Goal: Task Accomplishment & Management: Manage account settings

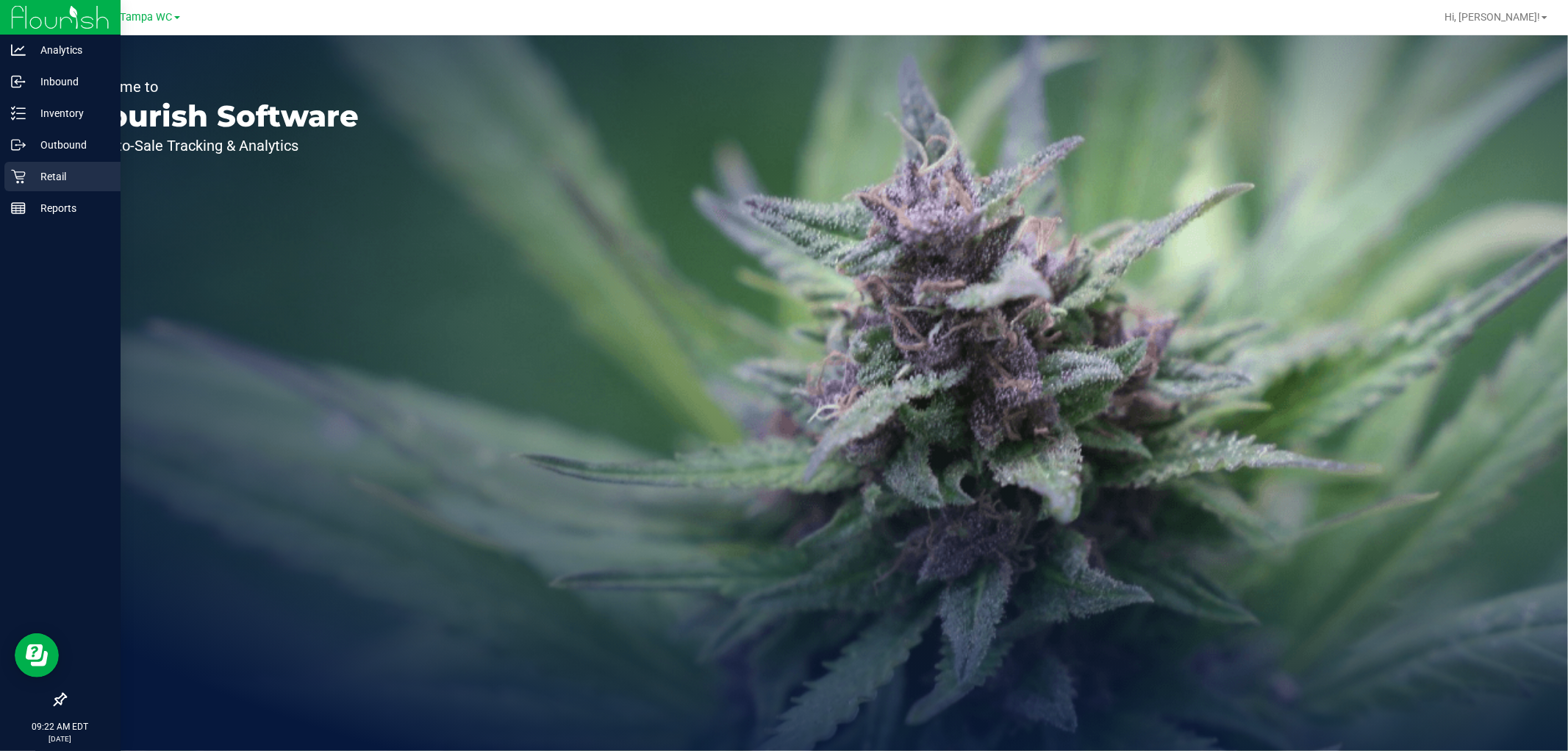
click at [52, 169] on p "Retail" at bounding box center [69, 176] width 88 height 18
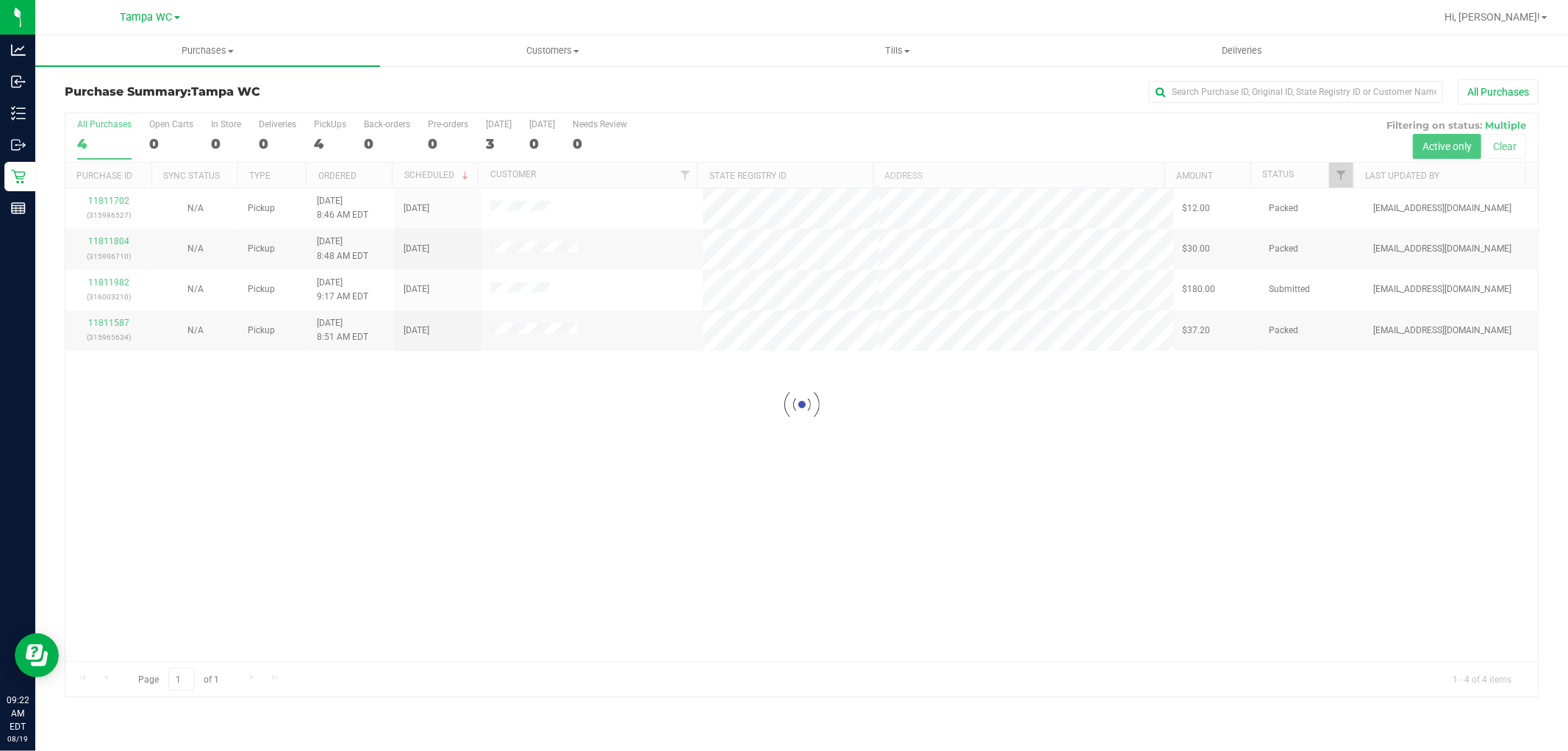
click at [679, 460] on div at bounding box center [801, 404] width 1472 height 583
click at [1341, 174] on span "Filter" at bounding box center [1341, 175] width 12 height 12
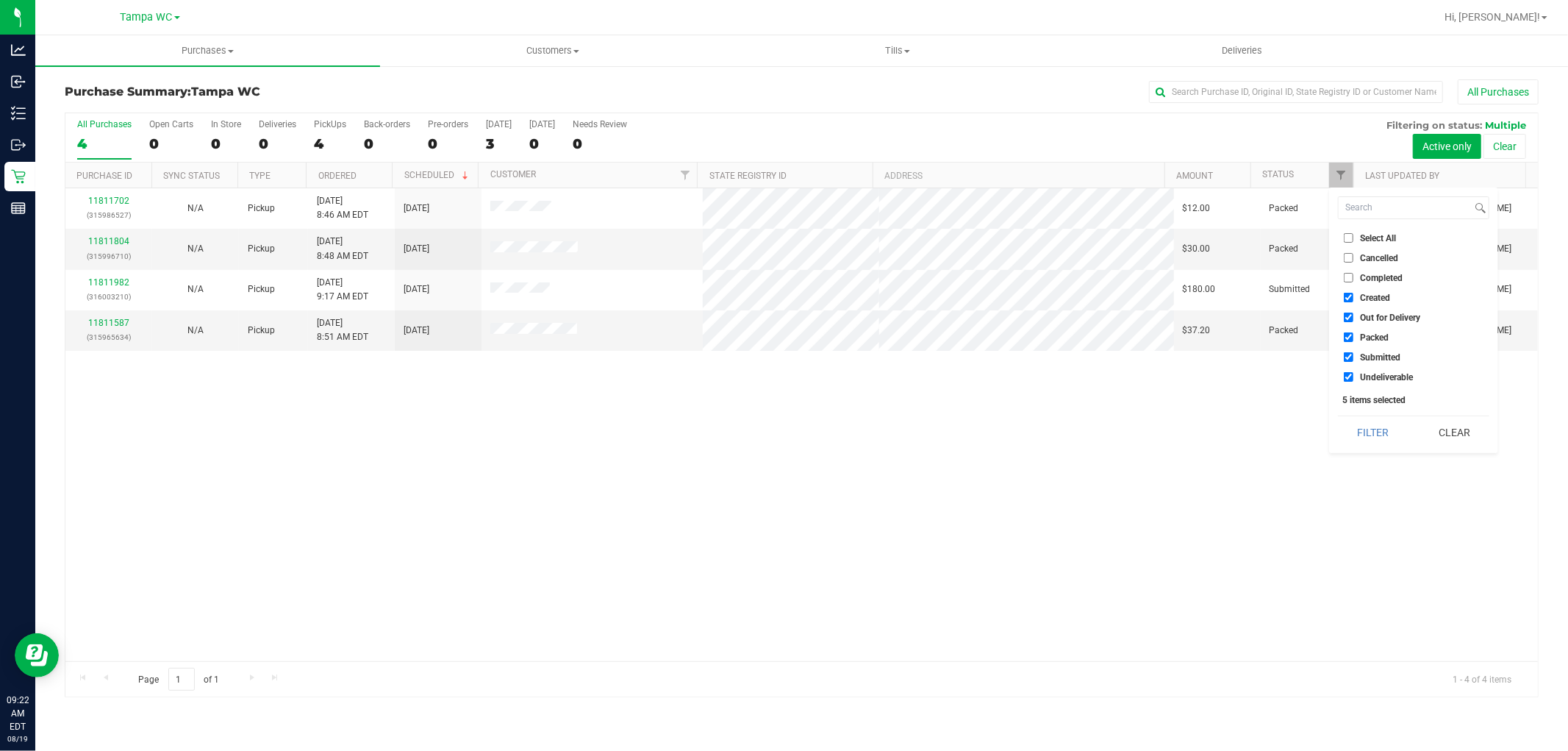
click at [1352, 292] on input "Created" at bounding box center [1349, 297] width 10 height 10
checkbox input "false"
click at [1345, 320] on input "Out for Delivery" at bounding box center [1349, 317] width 10 height 10
checkbox input "false"
click at [1352, 332] on input "Packed" at bounding box center [1349, 337] width 10 height 10
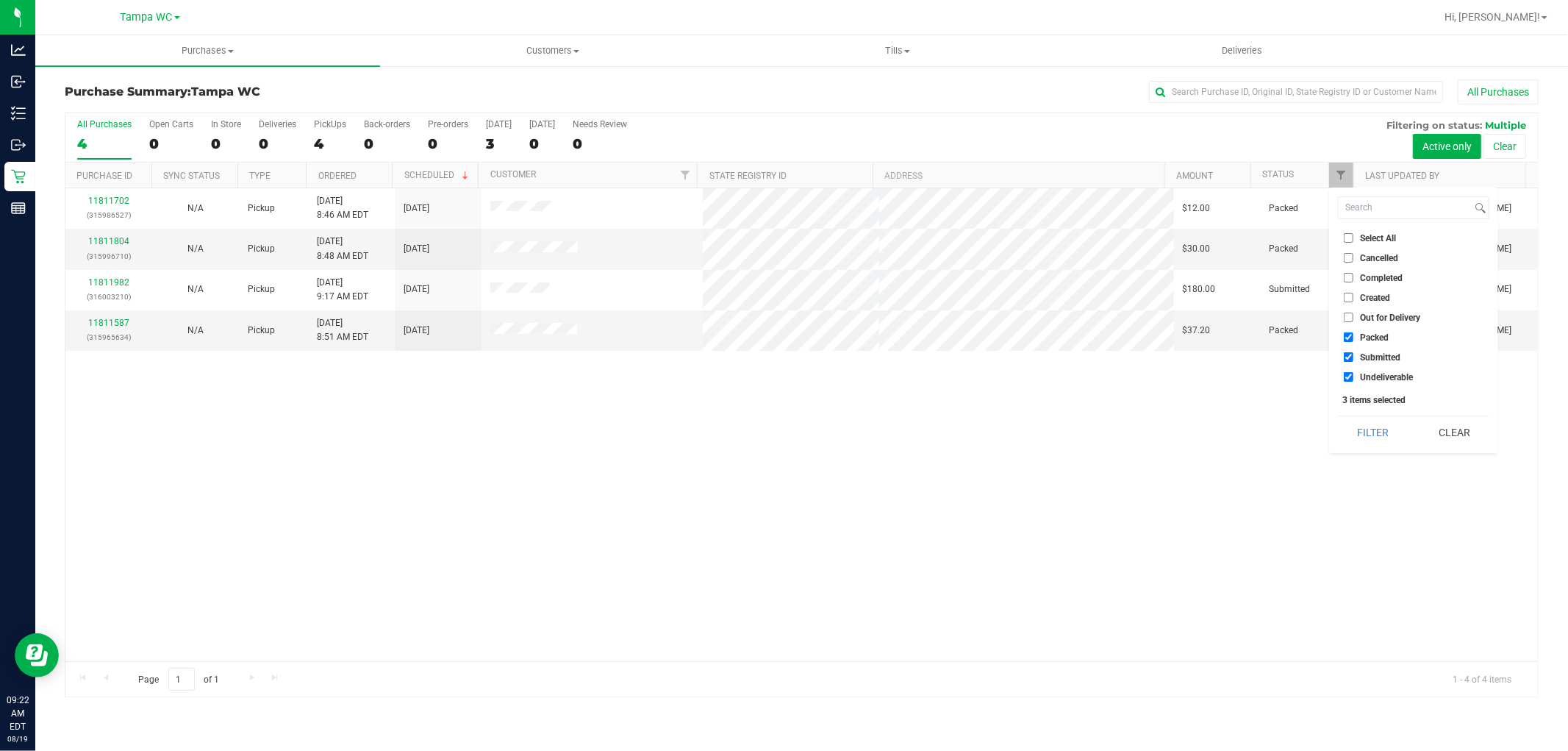
checkbox input "false"
click at [1348, 376] on input "Undeliverable" at bounding box center [1349, 376] width 10 height 10
checkbox input "false"
click at [1372, 430] on button "Filter" at bounding box center [1373, 432] width 70 height 33
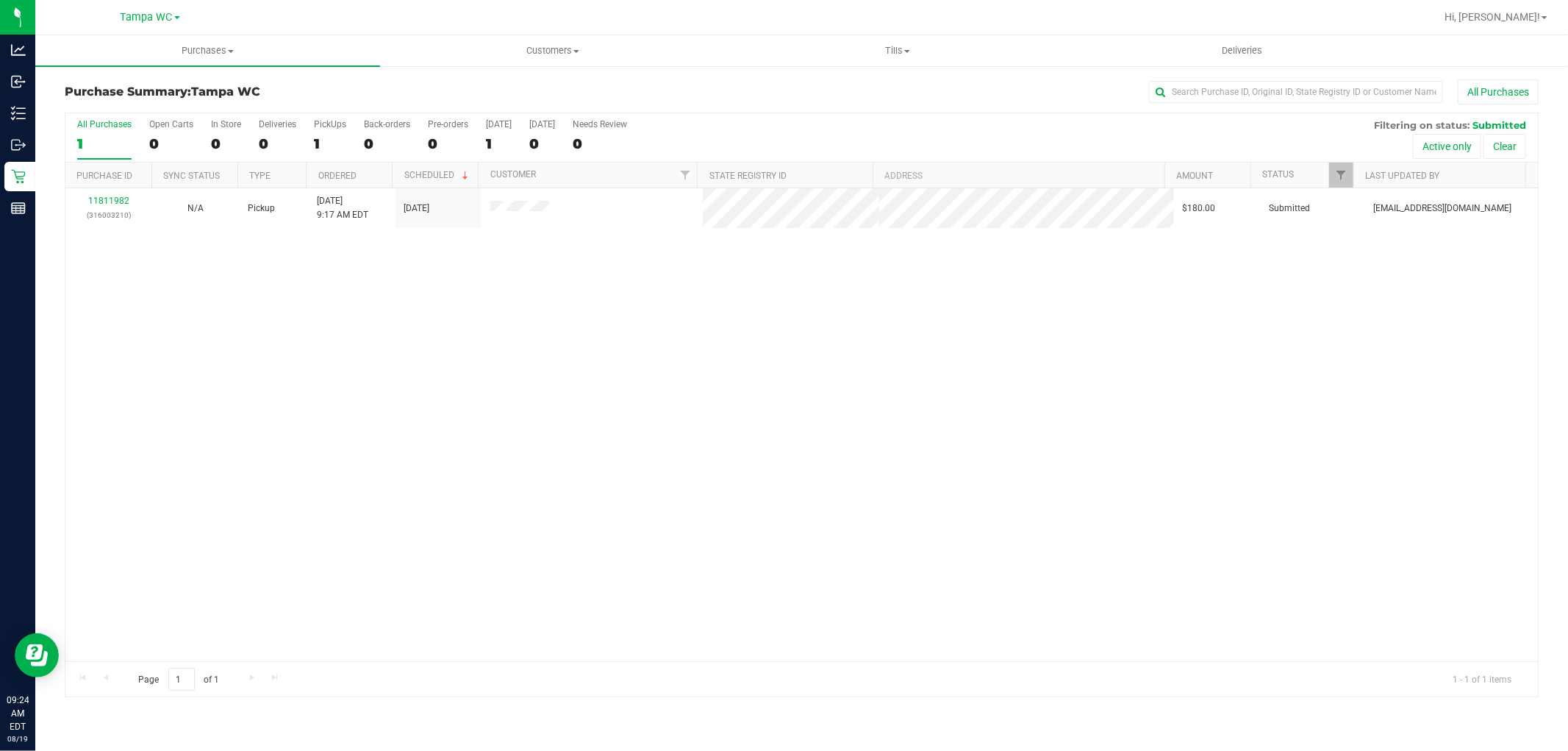
click at [601, 485] on div "11811982 (316003210) N/A Pickup [DATE] 9:17 AM EDT 8/19/2025 $180.00 Submitted …" at bounding box center [801, 424] width 1472 height 473
drag, startPoint x: 494, startPoint y: 314, endPoint x: 679, endPoint y: 227, distance: 204.4
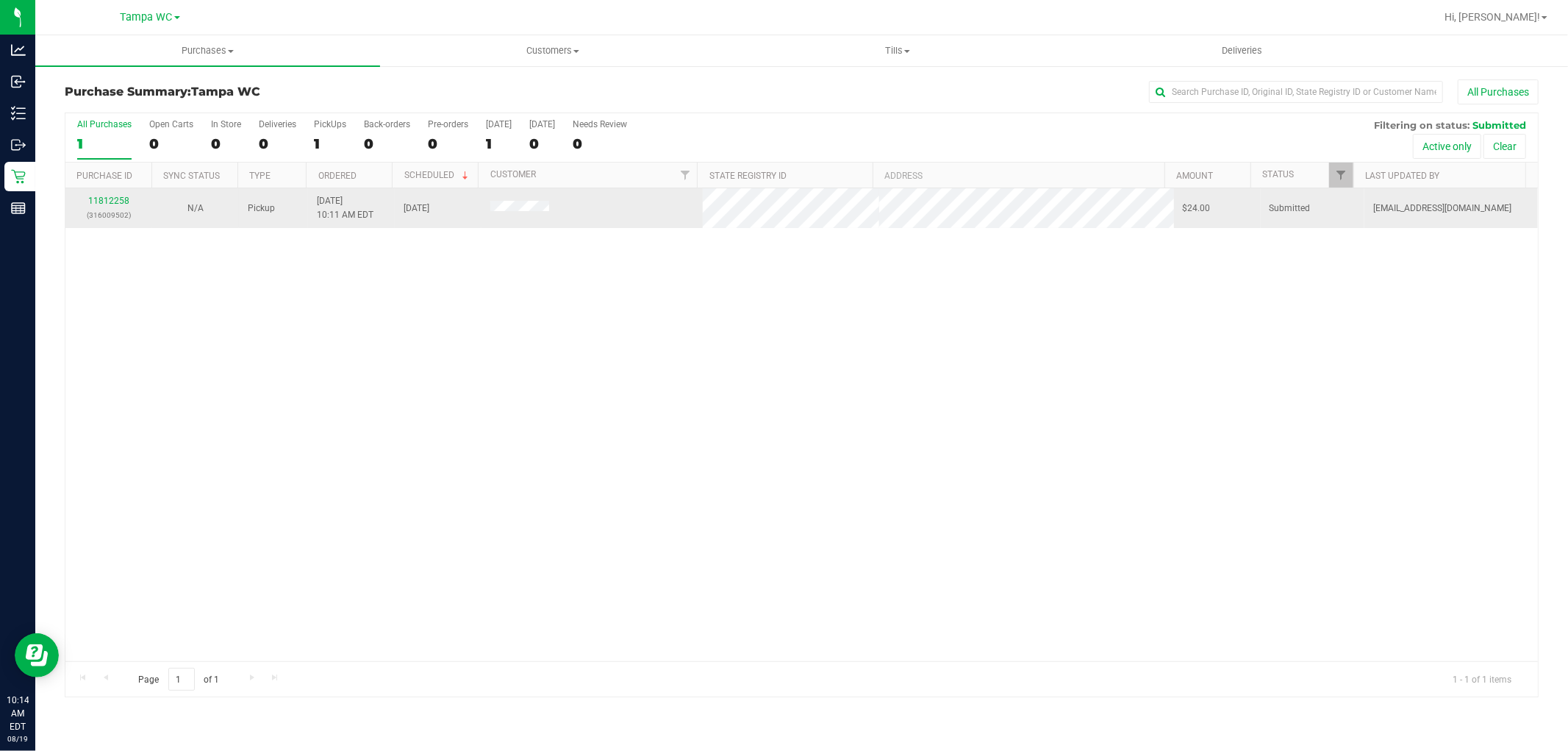
click at [495, 314] on div "11812258 (316009502) N/A Pickup [DATE] 10:11 AM EDT 8/19/2025 $24.00 Submitted …" at bounding box center [801, 424] width 1472 height 473
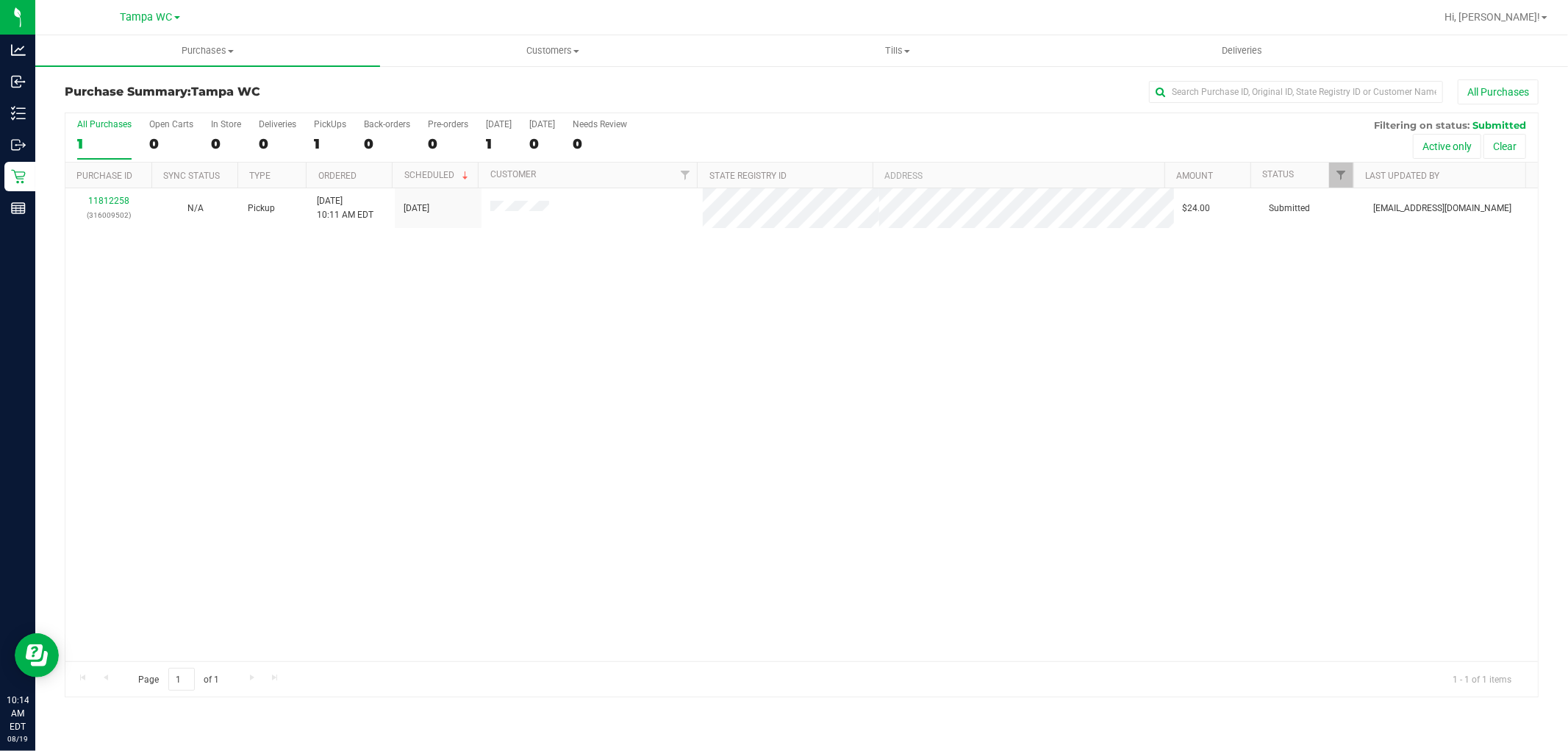
click at [755, 303] on div "11812258 (316009502) N/A Pickup [DATE] 10:11 AM EDT 8/19/2025 $24.00 Submitted …" at bounding box center [801, 424] width 1472 height 473
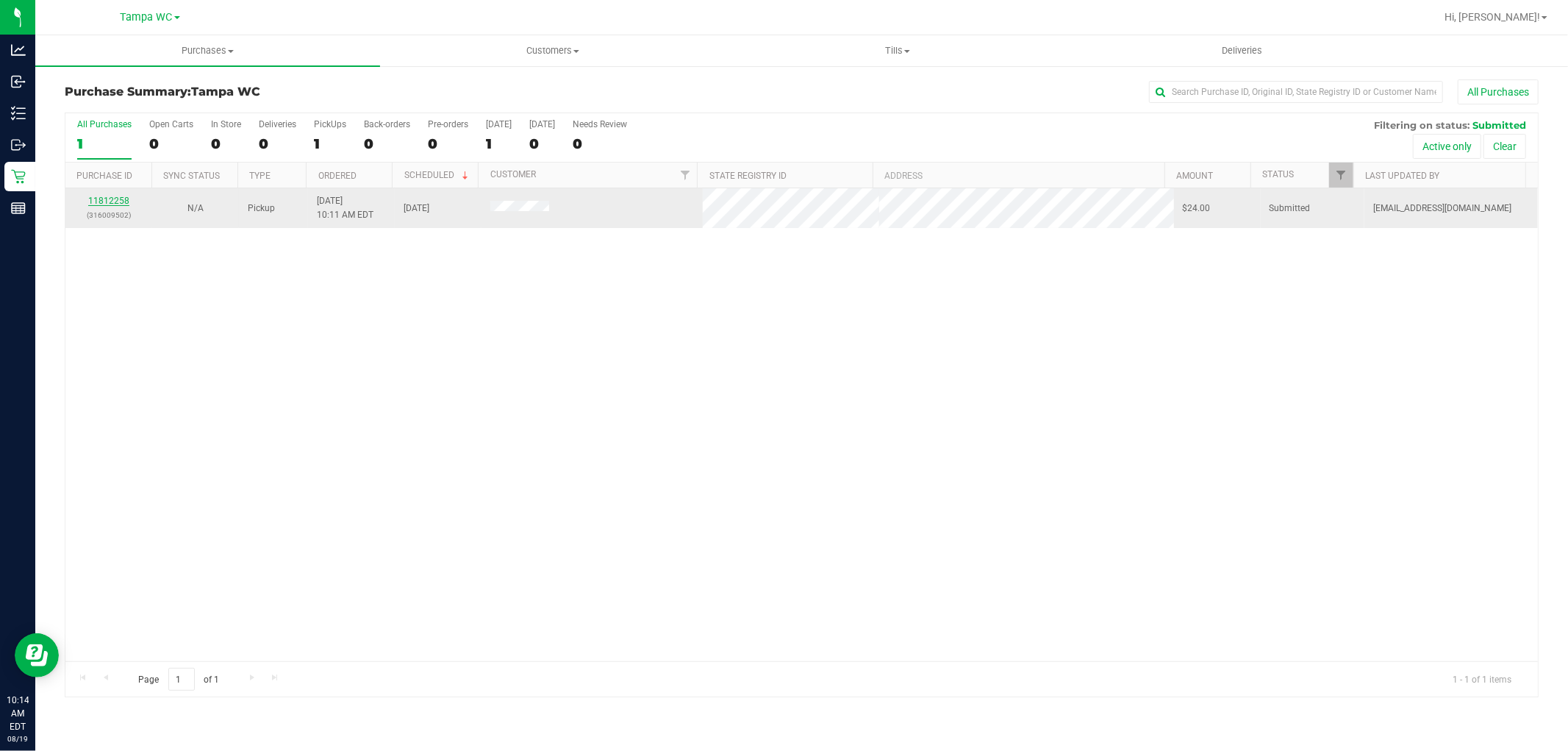
click at [98, 195] on link "11812258" at bounding box center [109, 200] width 42 height 10
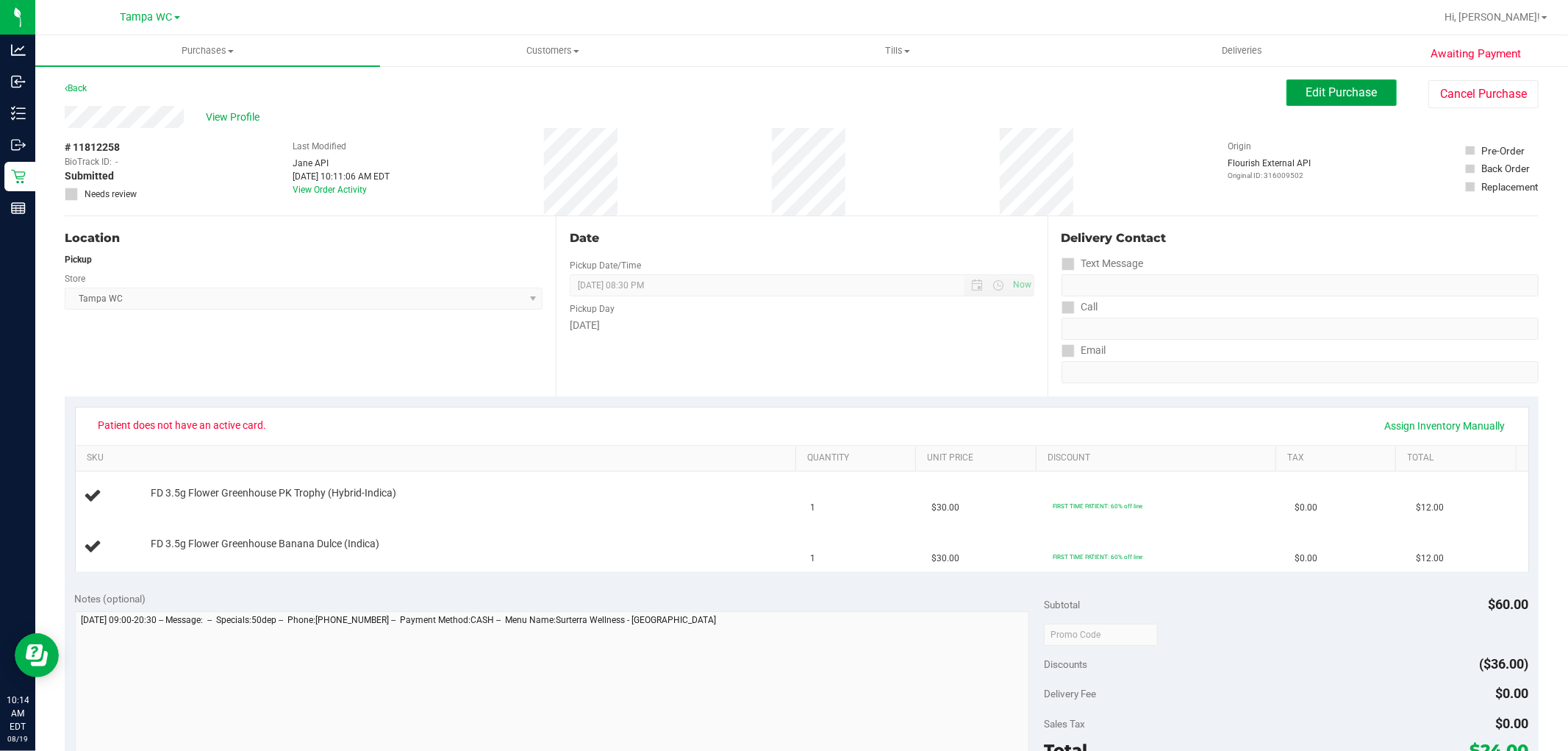
click at [1330, 91] on span "Edit Purchase" at bounding box center [1342, 92] width 71 height 14
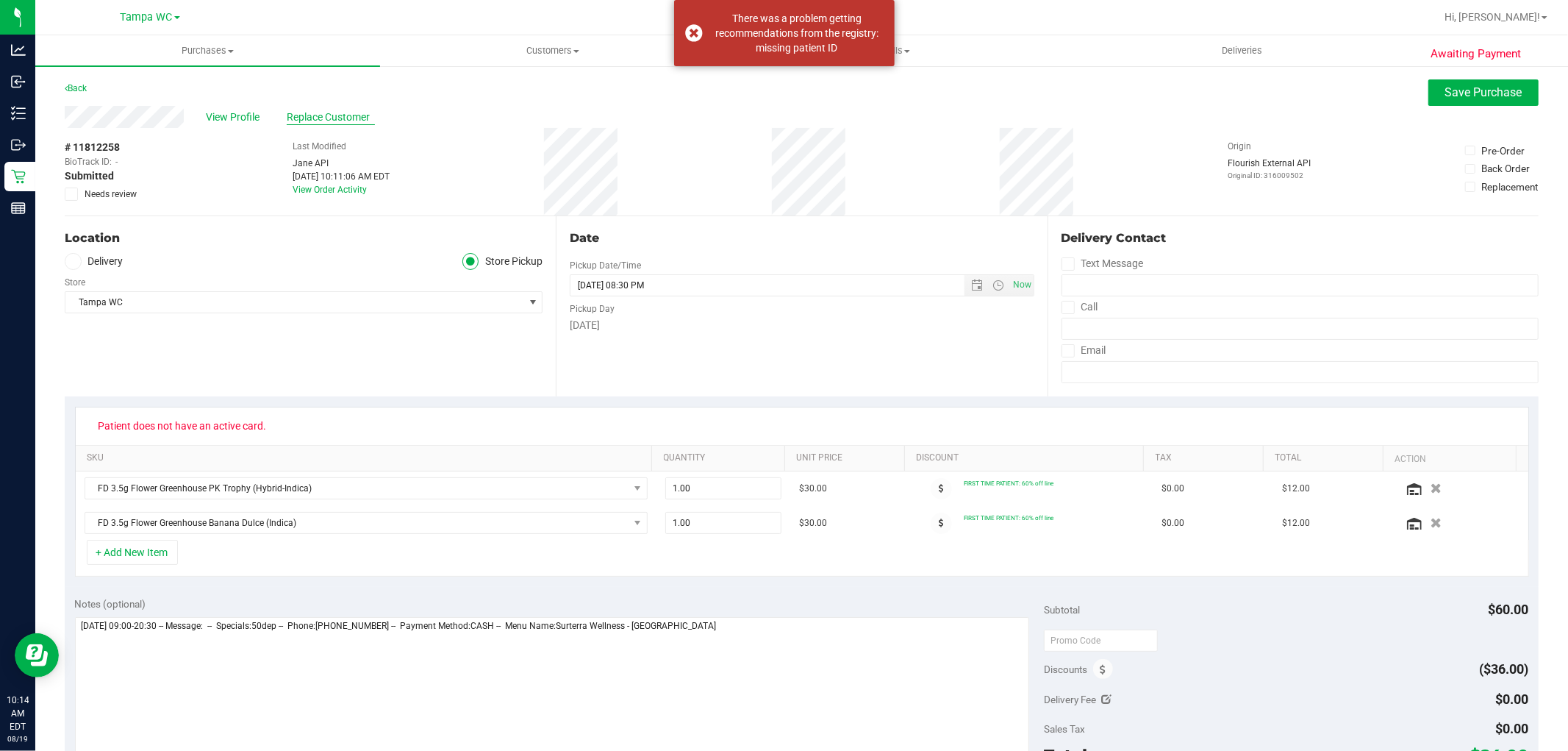
click at [315, 118] on span "Replace Customer" at bounding box center [330, 118] width 88 height 16
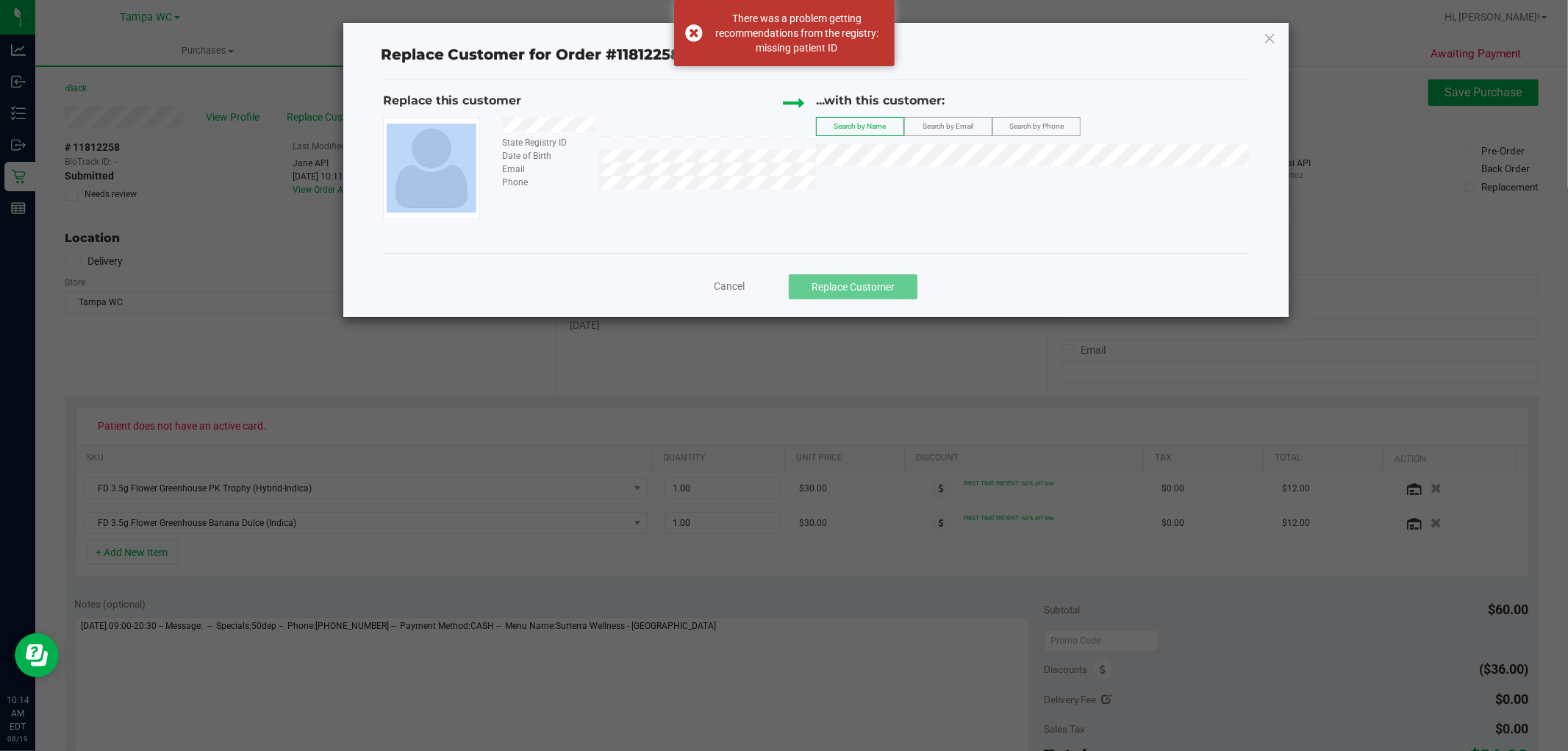
drag, startPoint x: 627, startPoint y: 121, endPoint x: 488, endPoint y: 122, distance: 139.0
click at [488, 122] on div "State Registry ID Date of Birth Email Phone" at bounding box center [599, 167] width 433 height 102
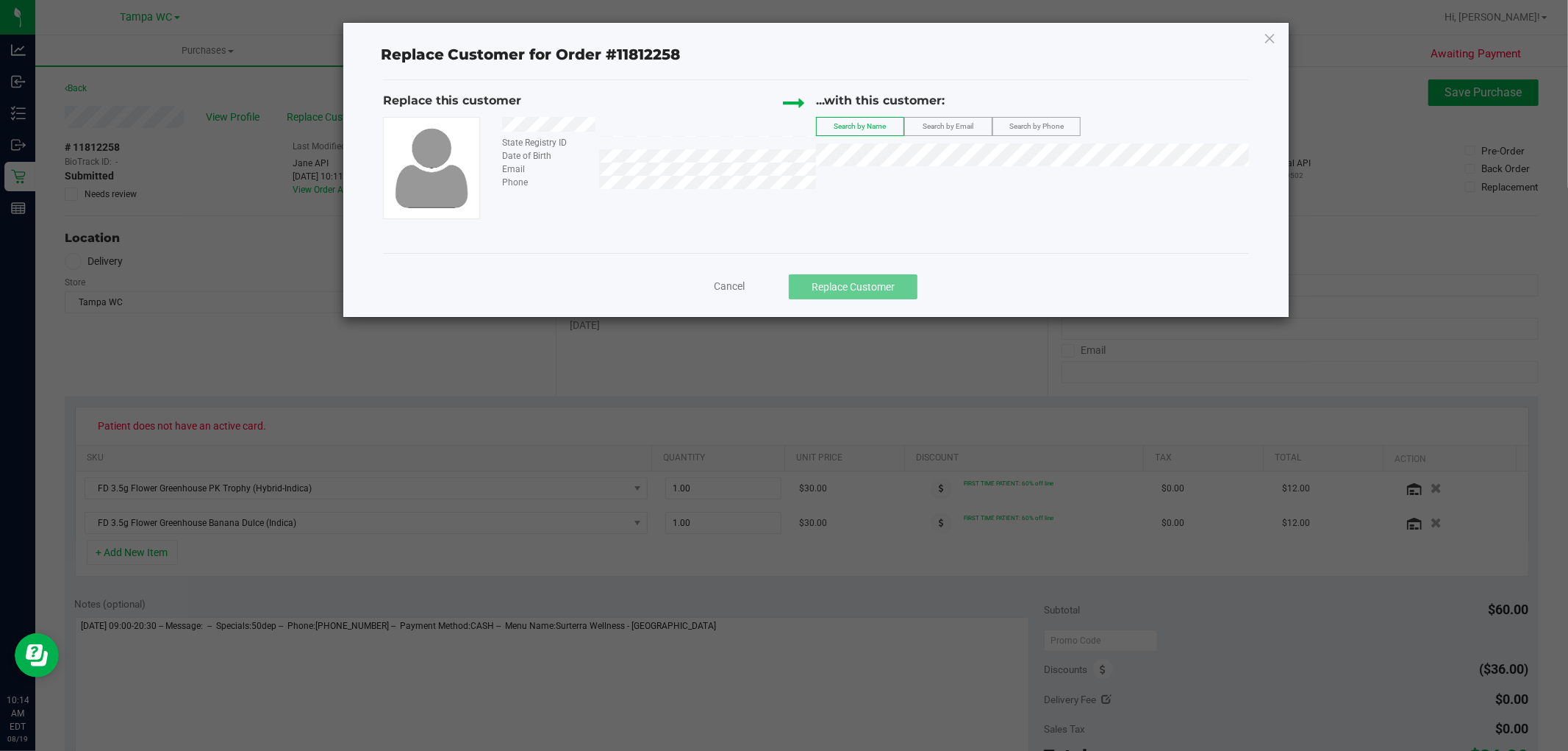
drag, startPoint x: 618, startPoint y: 123, endPoint x: 495, endPoint y: 123, distance: 123.0
click at [495, 123] on div at bounding box center [654, 126] width 325 height 19
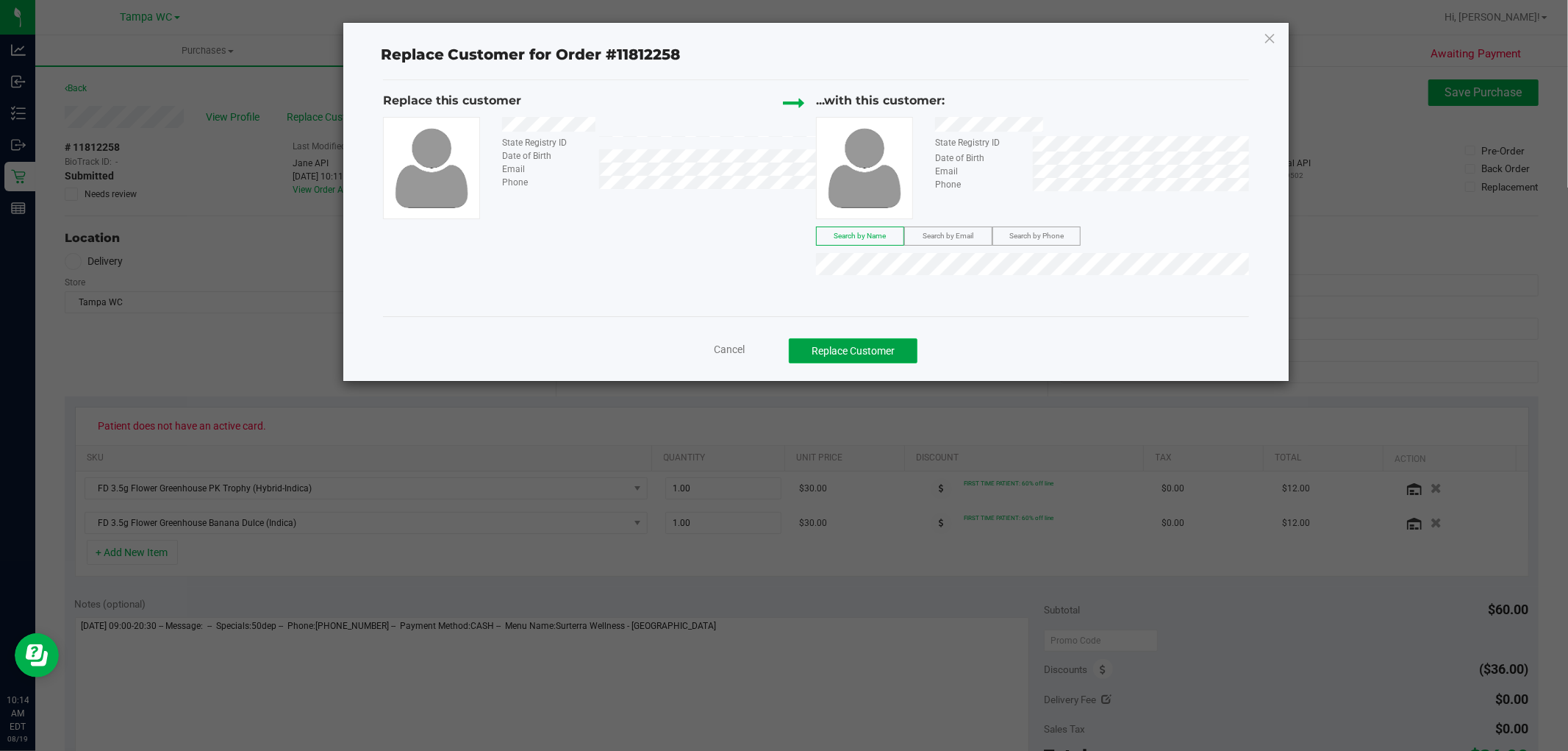
click at [877, 354] on button "Replace Customer" at bounding box center [853, 350] width 129 height 25
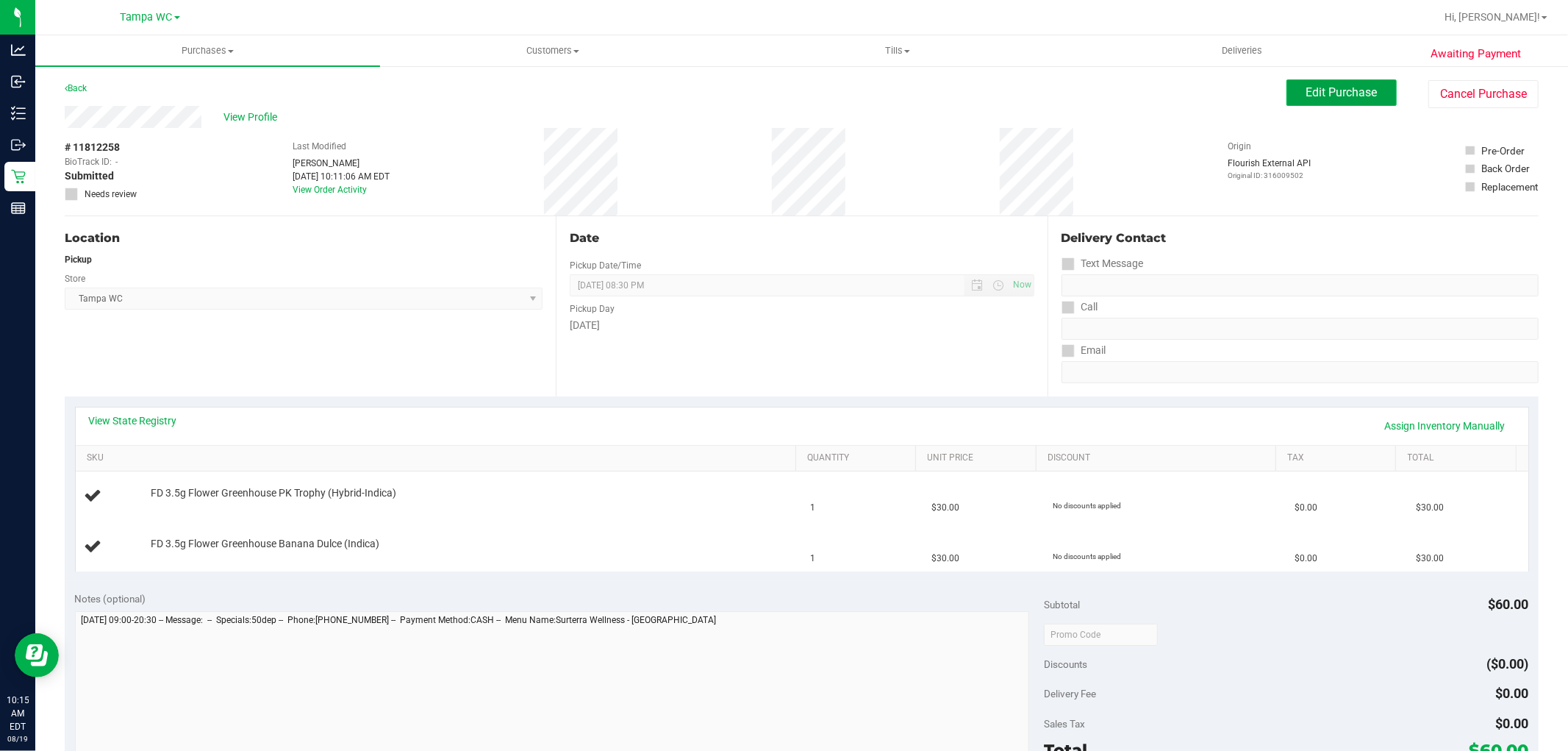
click at [1339, 93] on span "Edit Purchase" at bounding box center [1342, 92] width 71 height 14
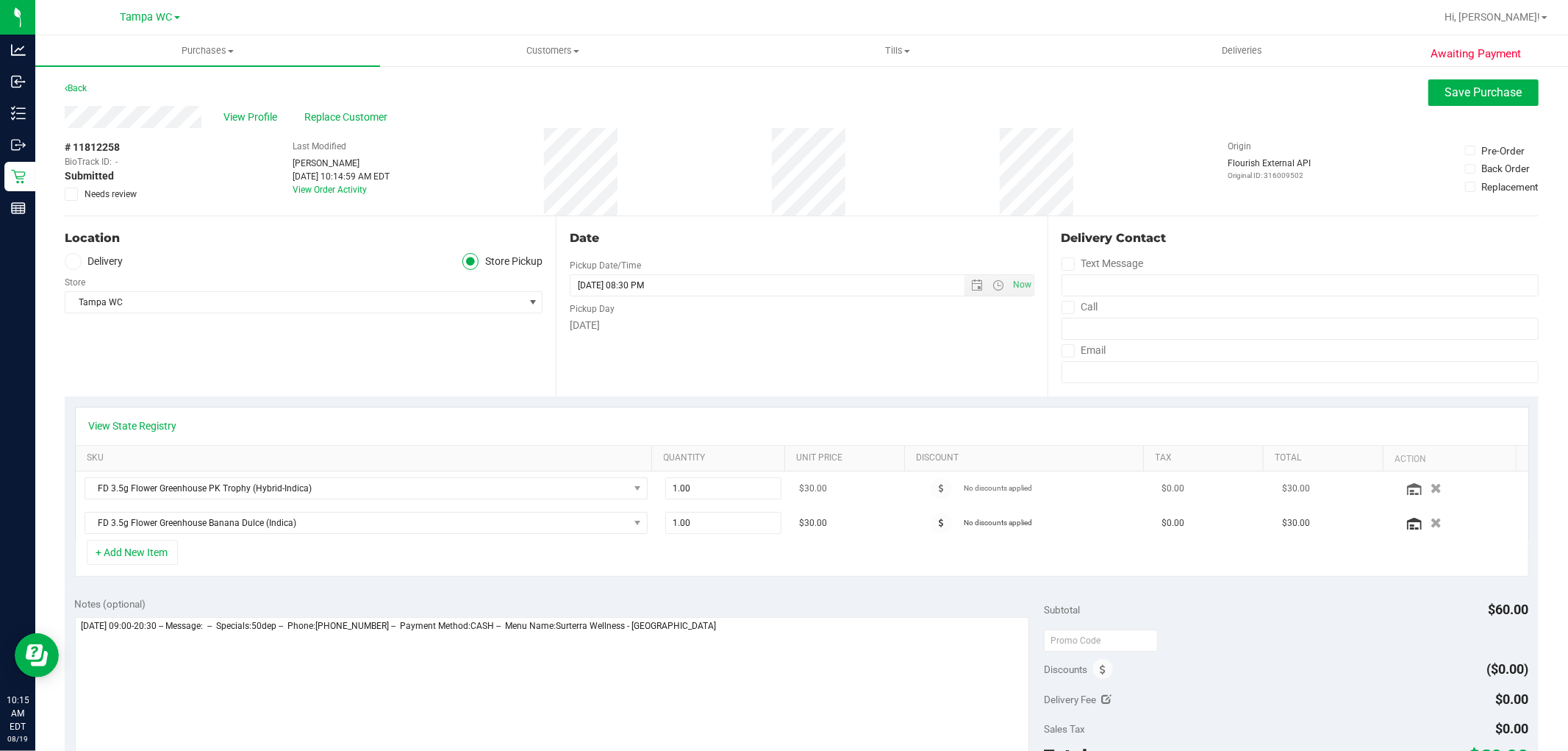
click at [918, 487] on div at bounding box center [941, 488] width 46 height 22
click at [930, 487] on span at bounding box center [941, 488] width 22 height 22
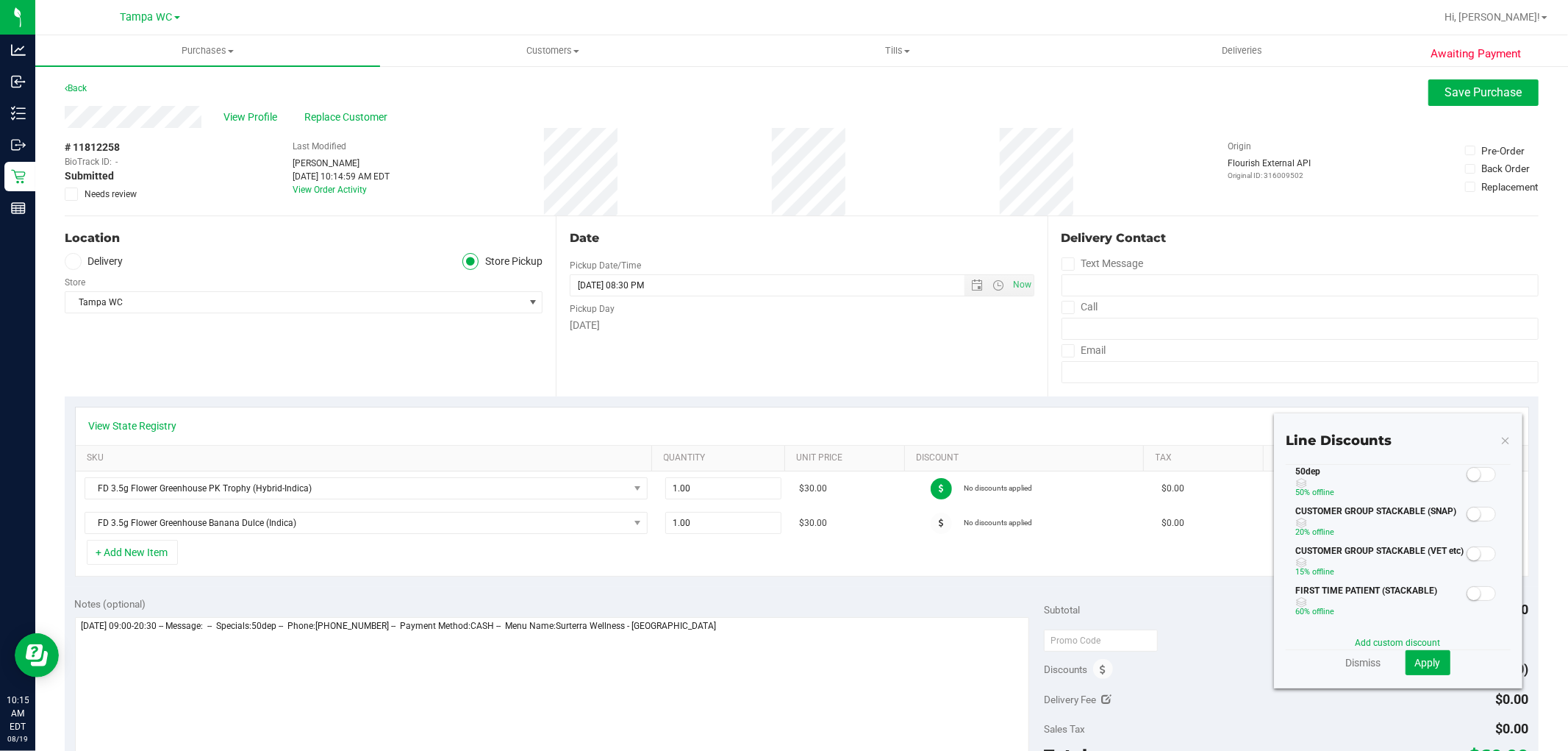
click at [1472, 481] on span at bounding box center [1481, 474] width 30 height 15
click at [1417, 654] on button "Apply" at bounding box center [1427, 662] width 45 height 25
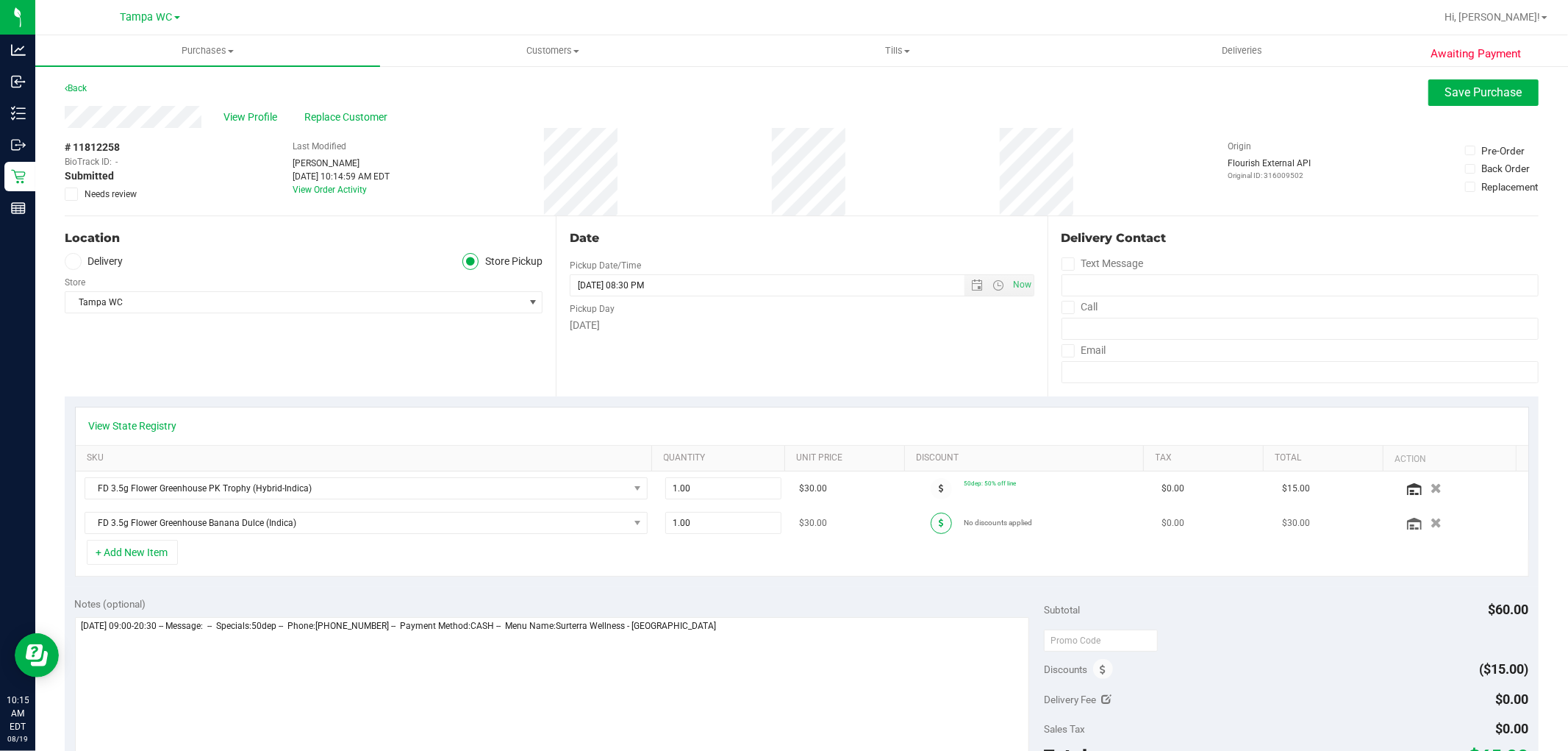
click at [939, 520] on icon at bounding box center [941, 522] width 5 height 9
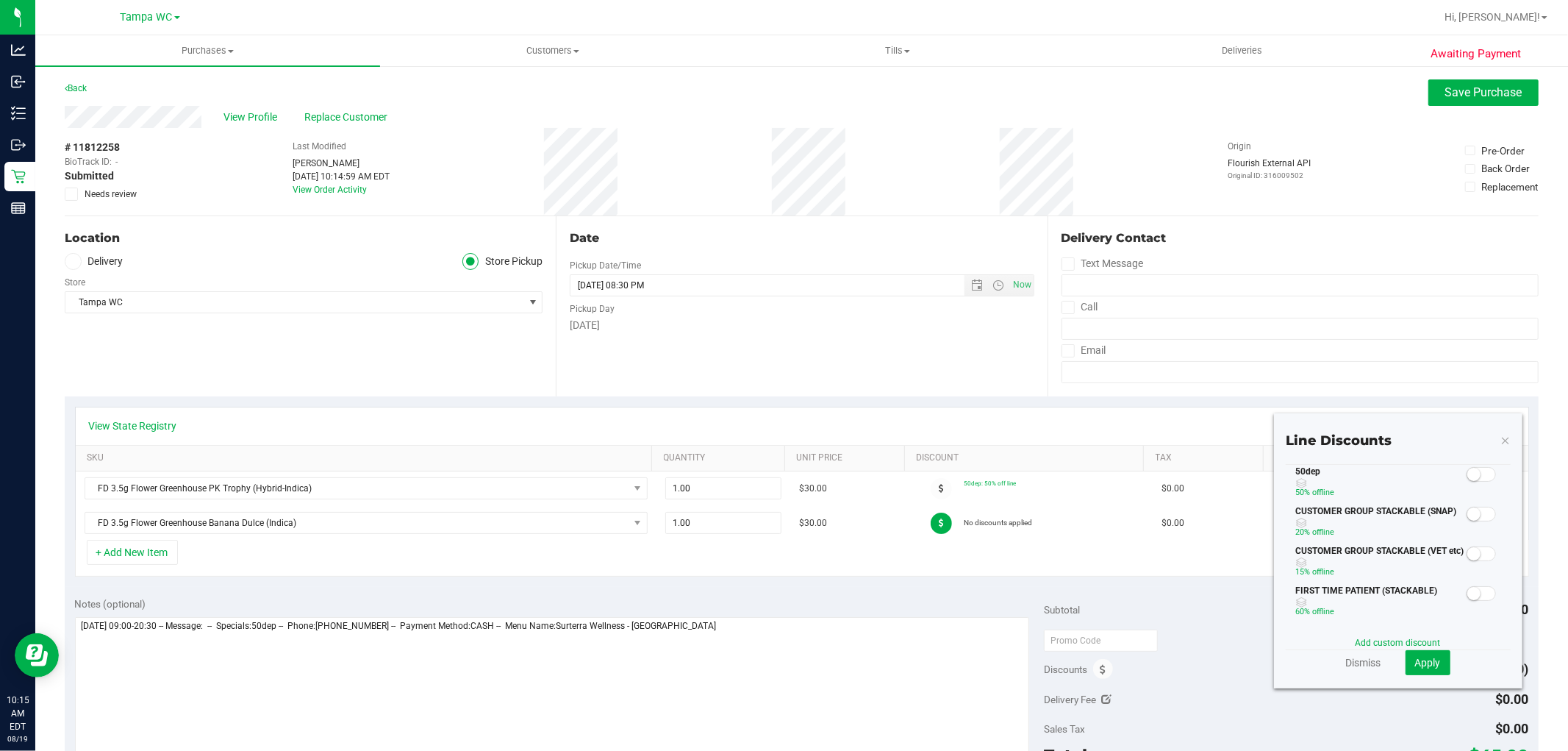
click at [1467, 472] on small at bounding box center [1473, 474] width 13 height 13
click at [1416, 673] on button "Apply" at bounding box center [1427, 662] width 45 height 25
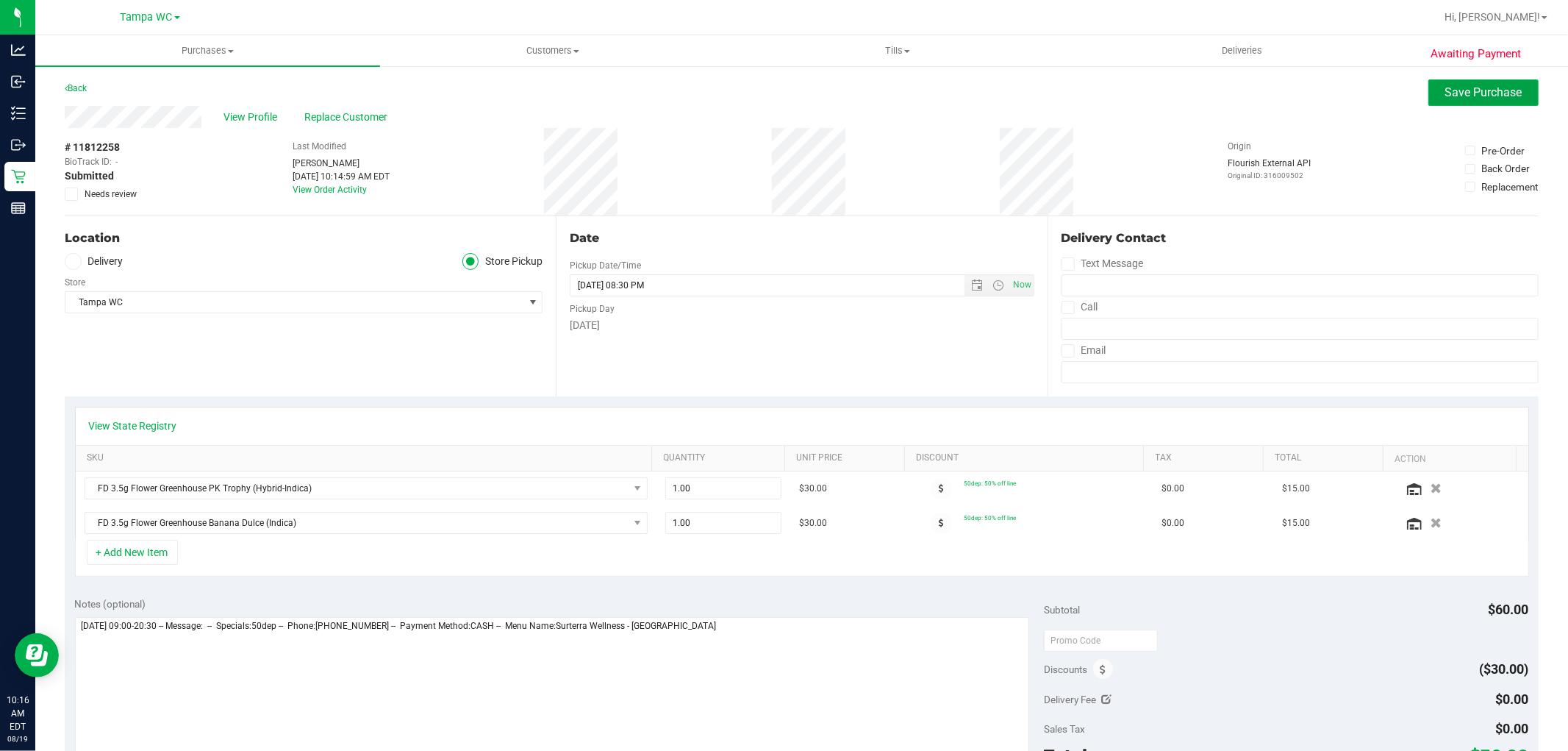
click at [1460, 89] on span "Save Purchase" at bounding box center [1484, 92] width 77 height 14
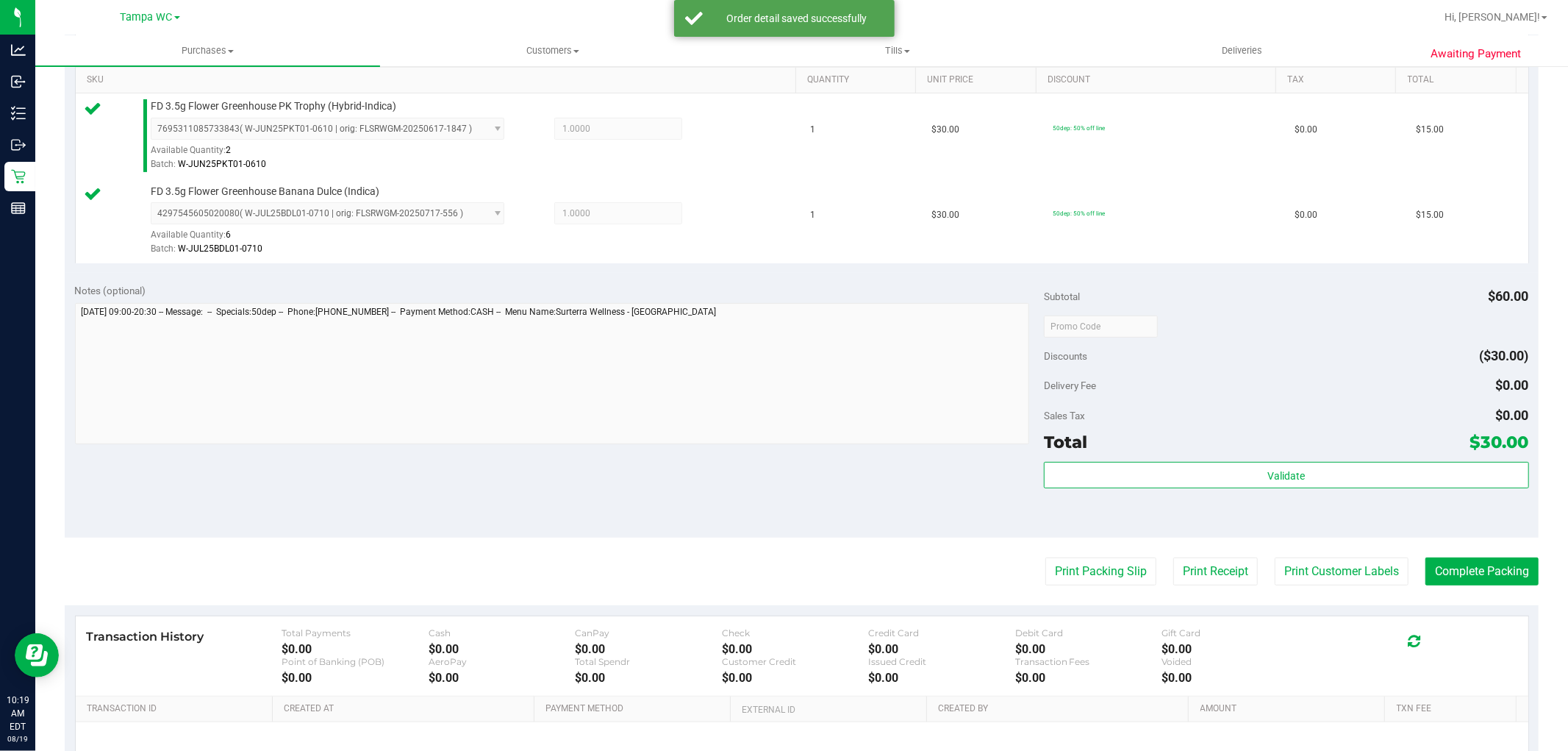
scroll to position [425, 0]
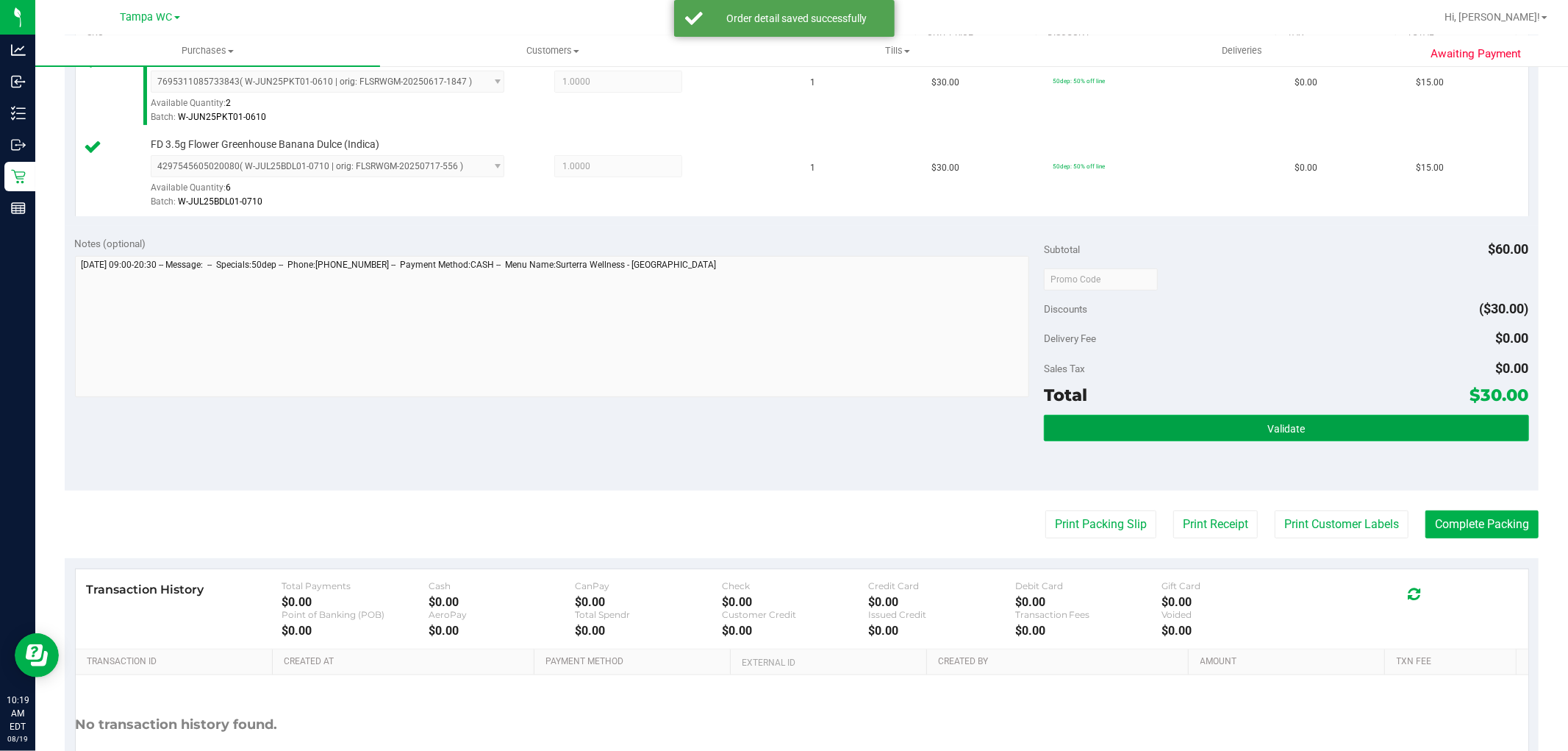
click at [1255, 427] on button "Validate" at bounding box center [1286, 428] width 484 height 27
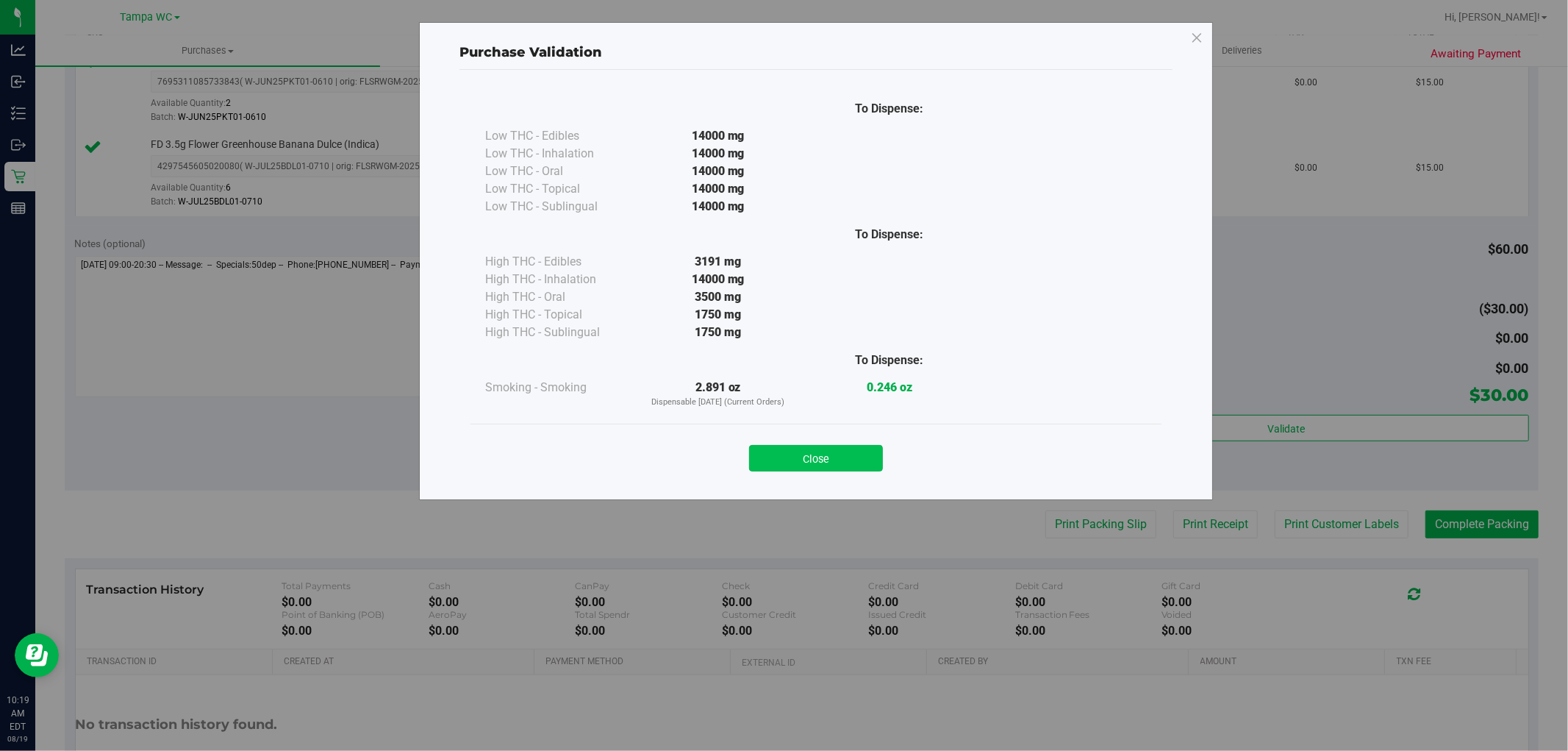
click at [818, 465] on button "Close" at bounding box center [815, 458] width 134 height 27
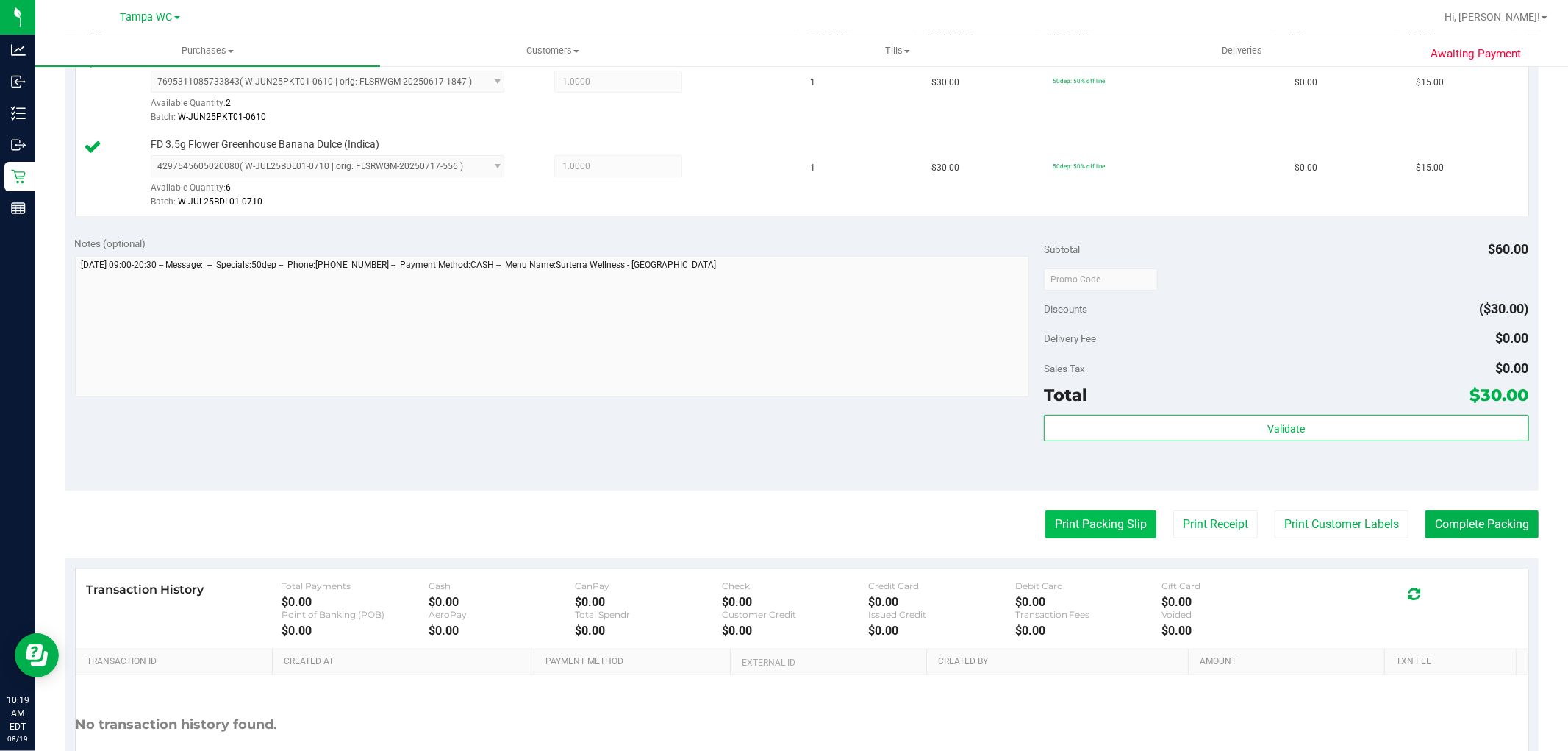
click at [1070, 523] on button "Print Packing Slip" at bounding box center [1100, 524] width 111 height 28
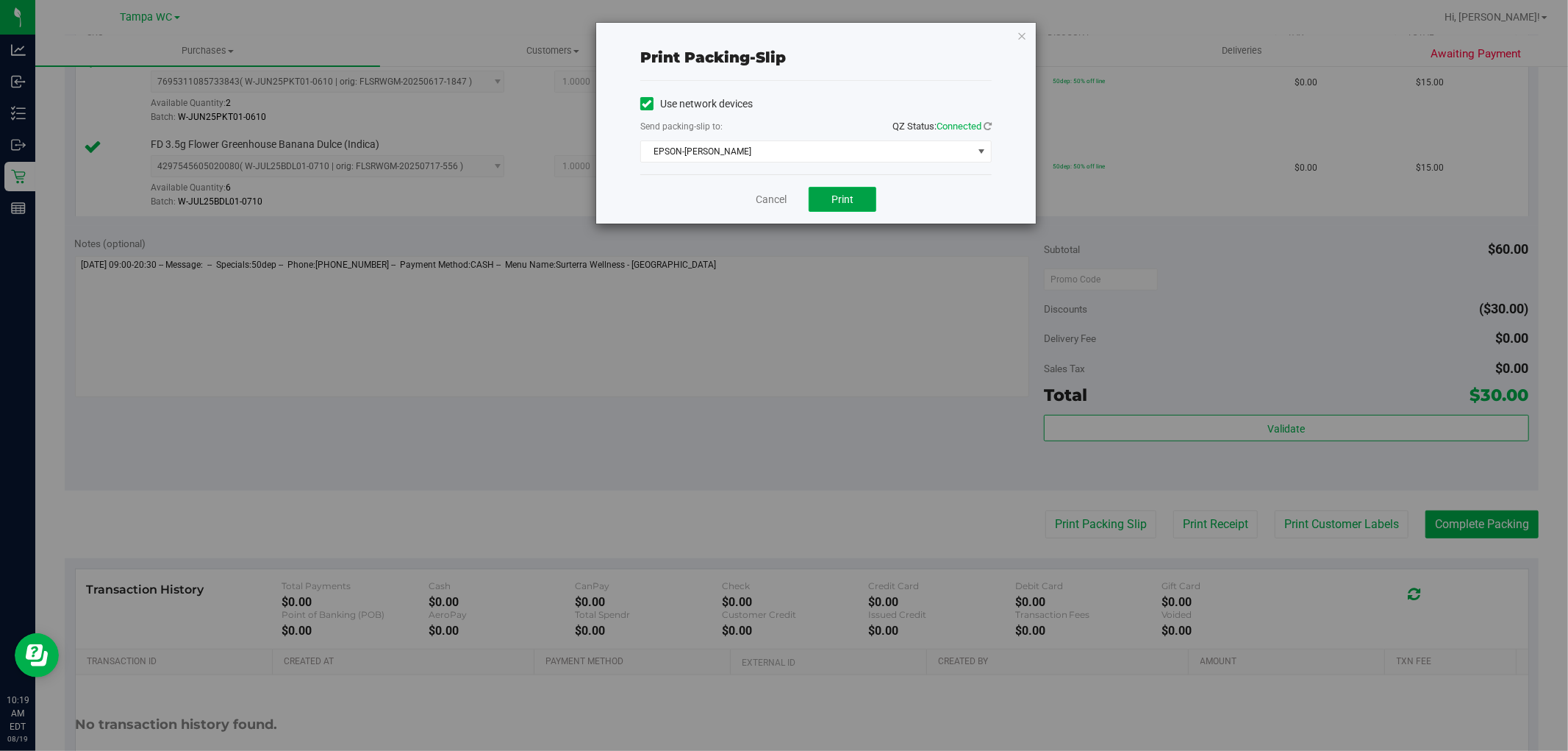
click at [842, 195] on span "Print" at bounding box center [842, 199] width 22 height 12
click at [774, 203] on link "Cancel" at bounding box center [771, 200] width 31 height 16
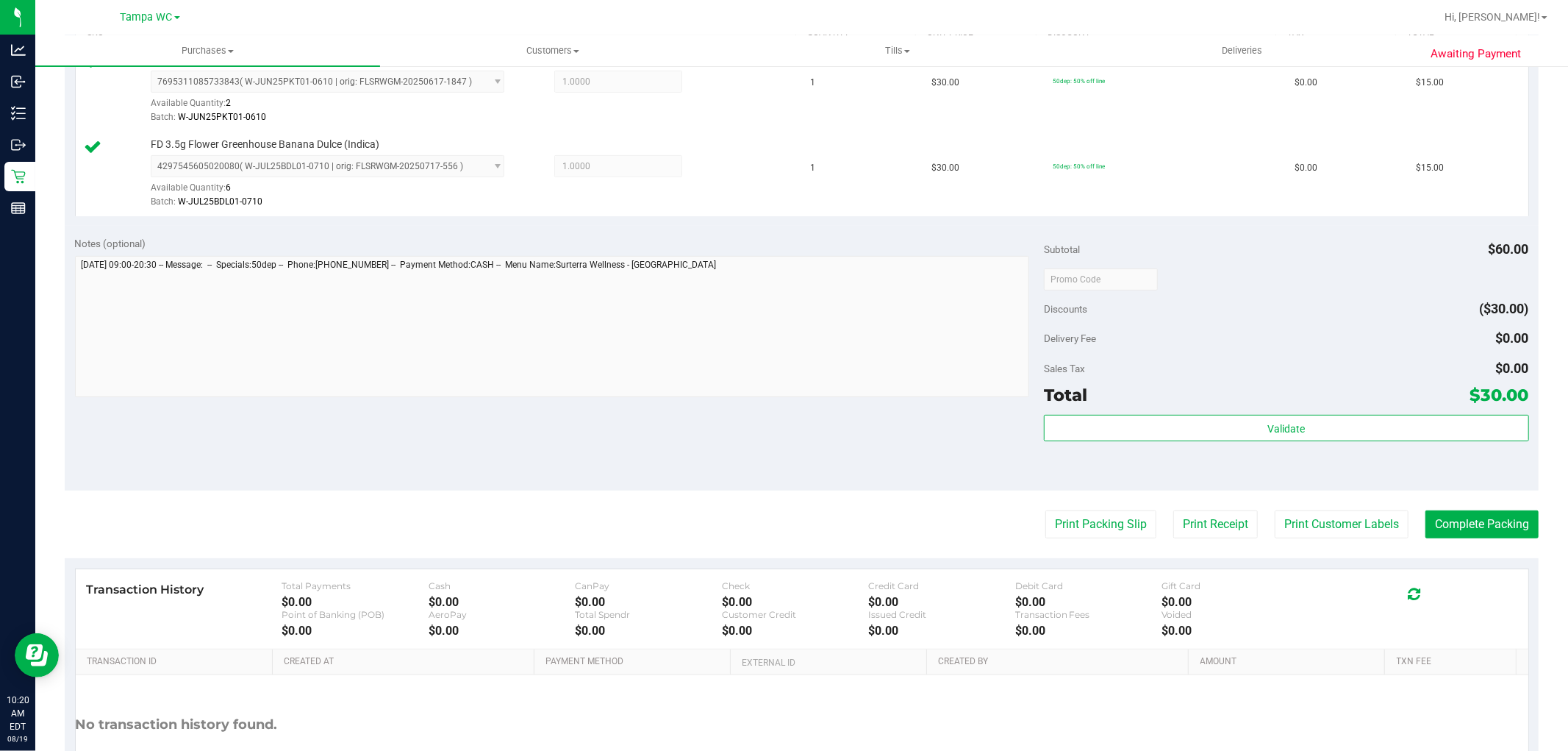
click at [1461, 569] on div "Transaction History Total Payments $0.00 Cash $0.00 CanPay $0.00 Check $0.00 Cr…" at bounding box center [801, 608] width 1452 height 80
click at [1450, 528] on button "Complete Packing" at bounding box center [1482, 524] width 113 height 28
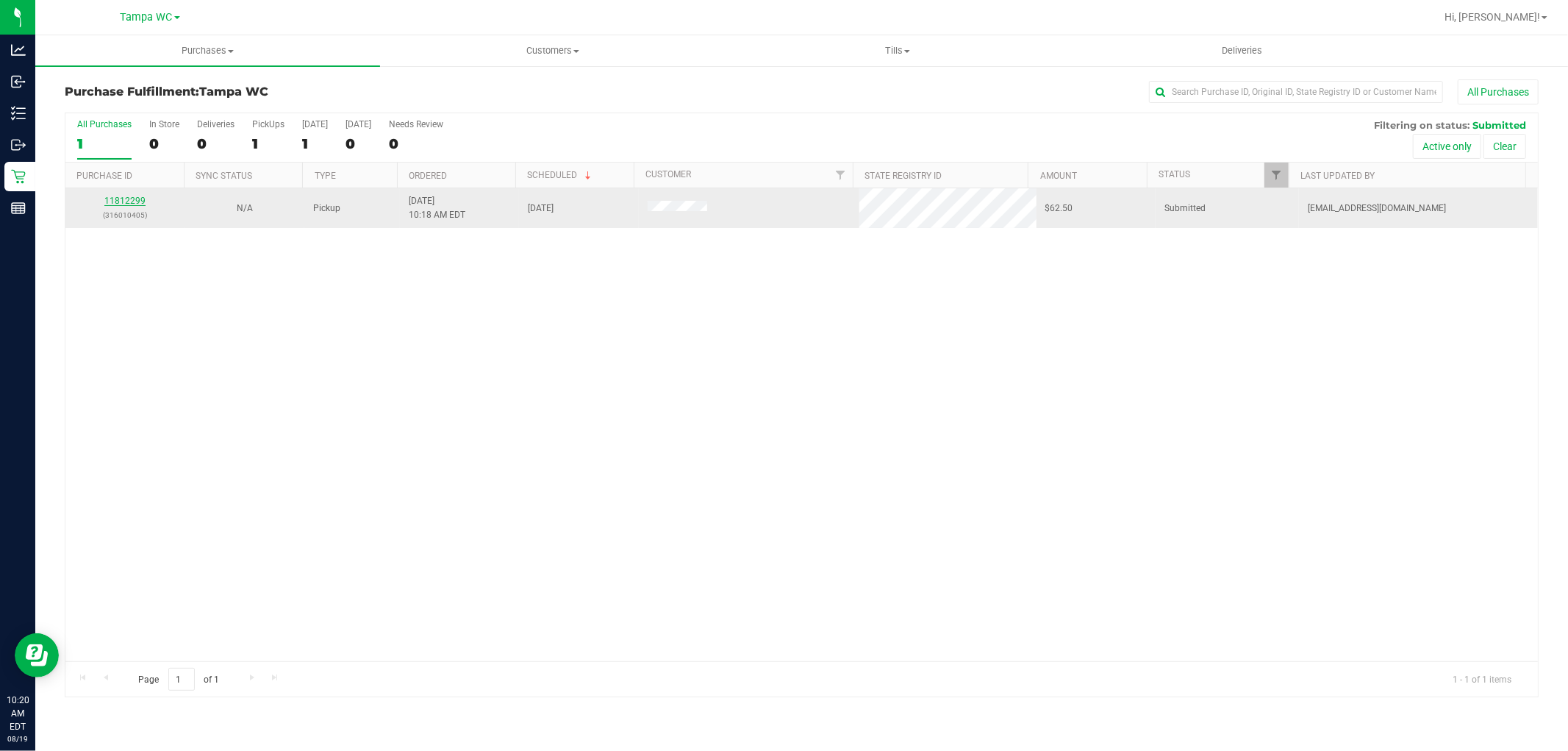
click at [114, 201] on link "11812299" at bounding box center [125, 200] width 42 height 10
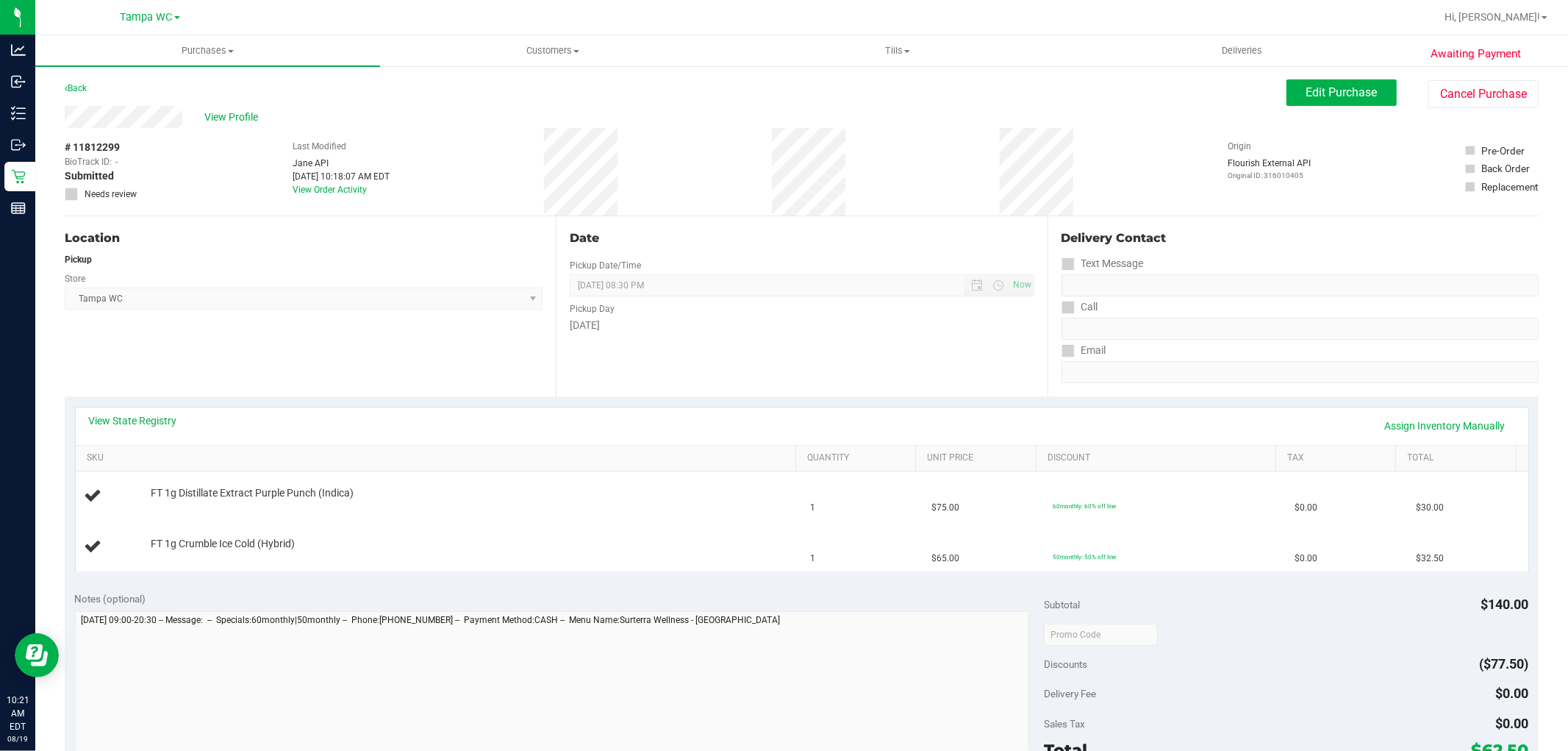
click at [784, 368] on div "Date Pickup Date/Time [DATE] Now [DATE] 08:30 PM Now Pickup Day [DATE]" at bounding box center [801, 306] width 491 height 180
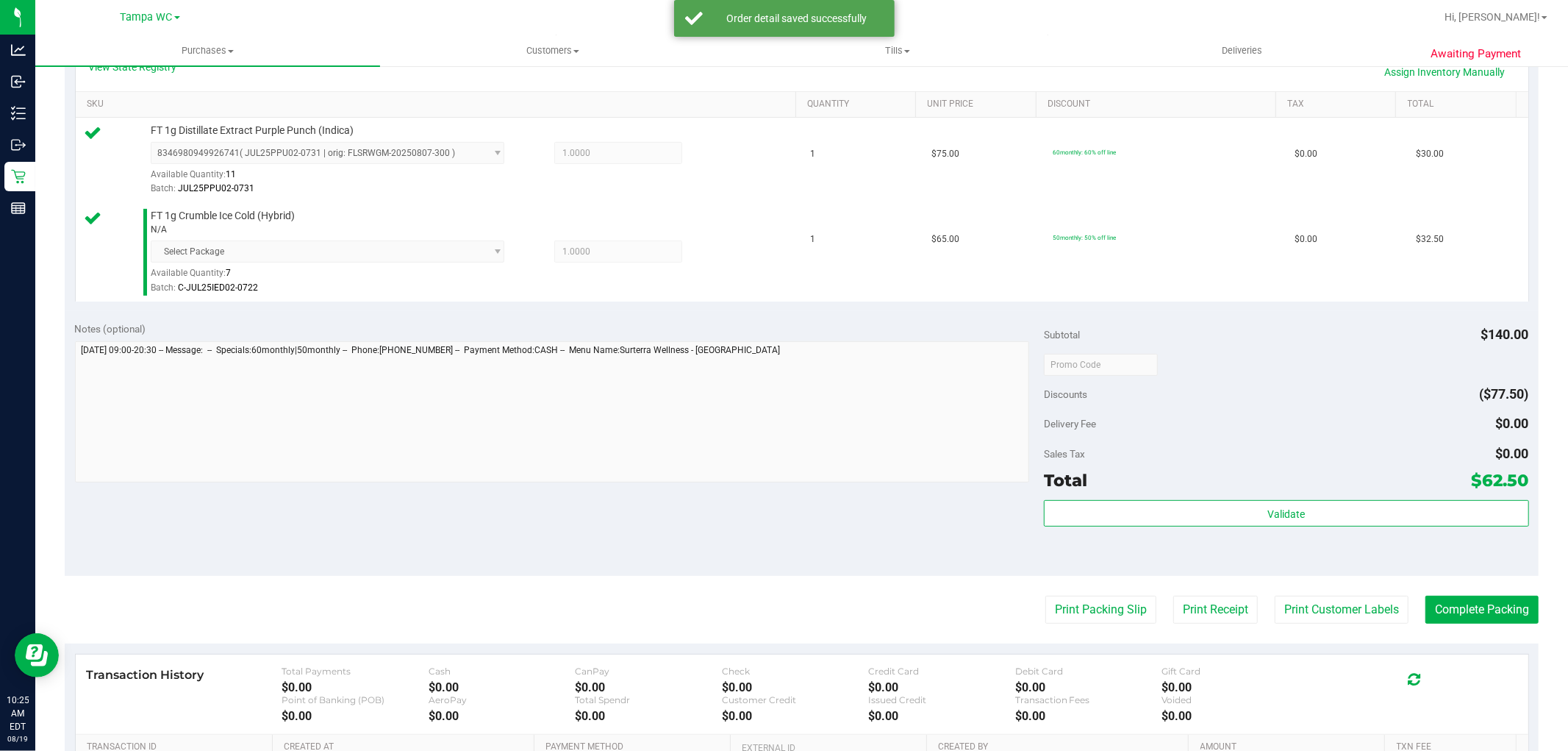
scroll to position [552, 0]
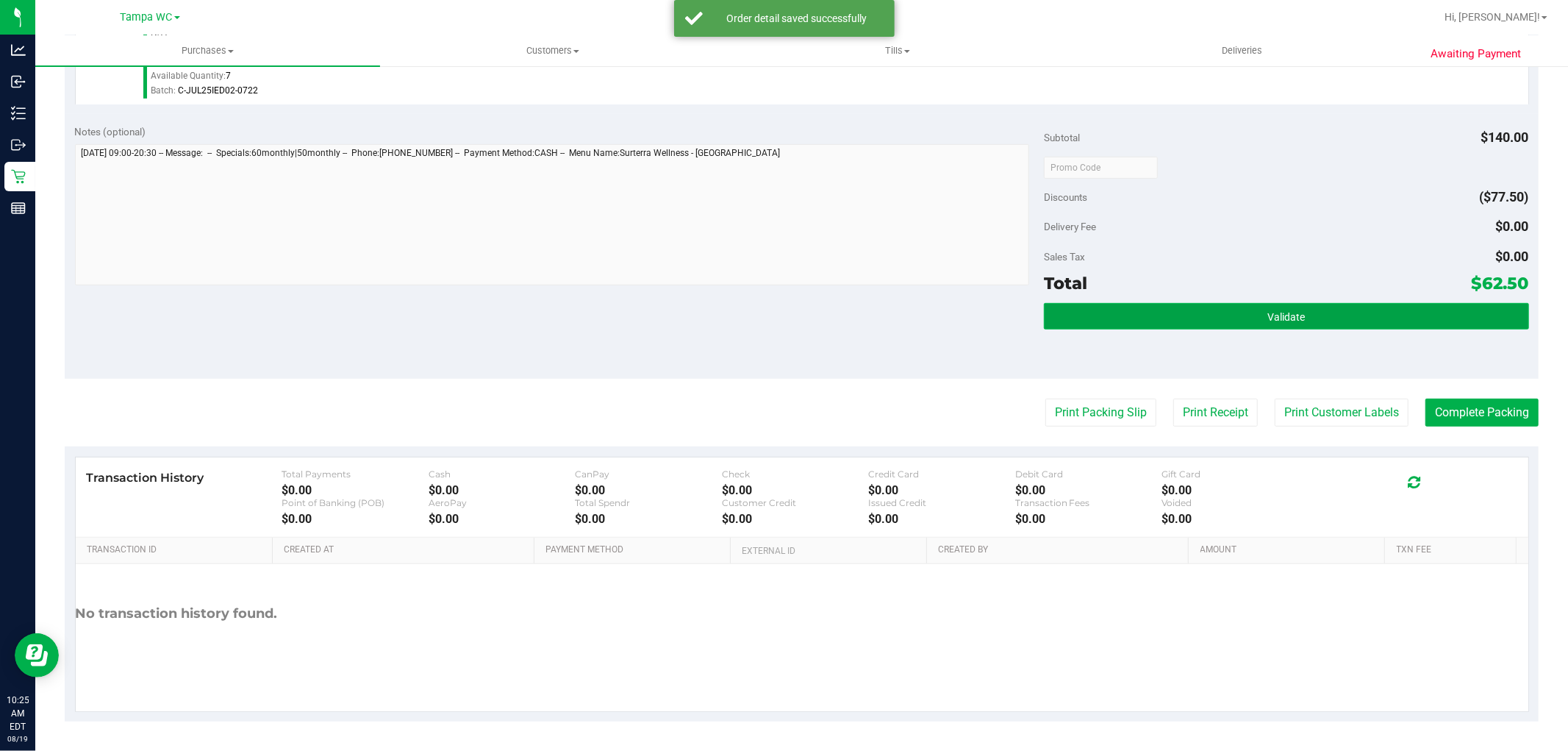
click at [1255, 317] on button "Validate" at bounding box center [1286, 316] width 484 height 27
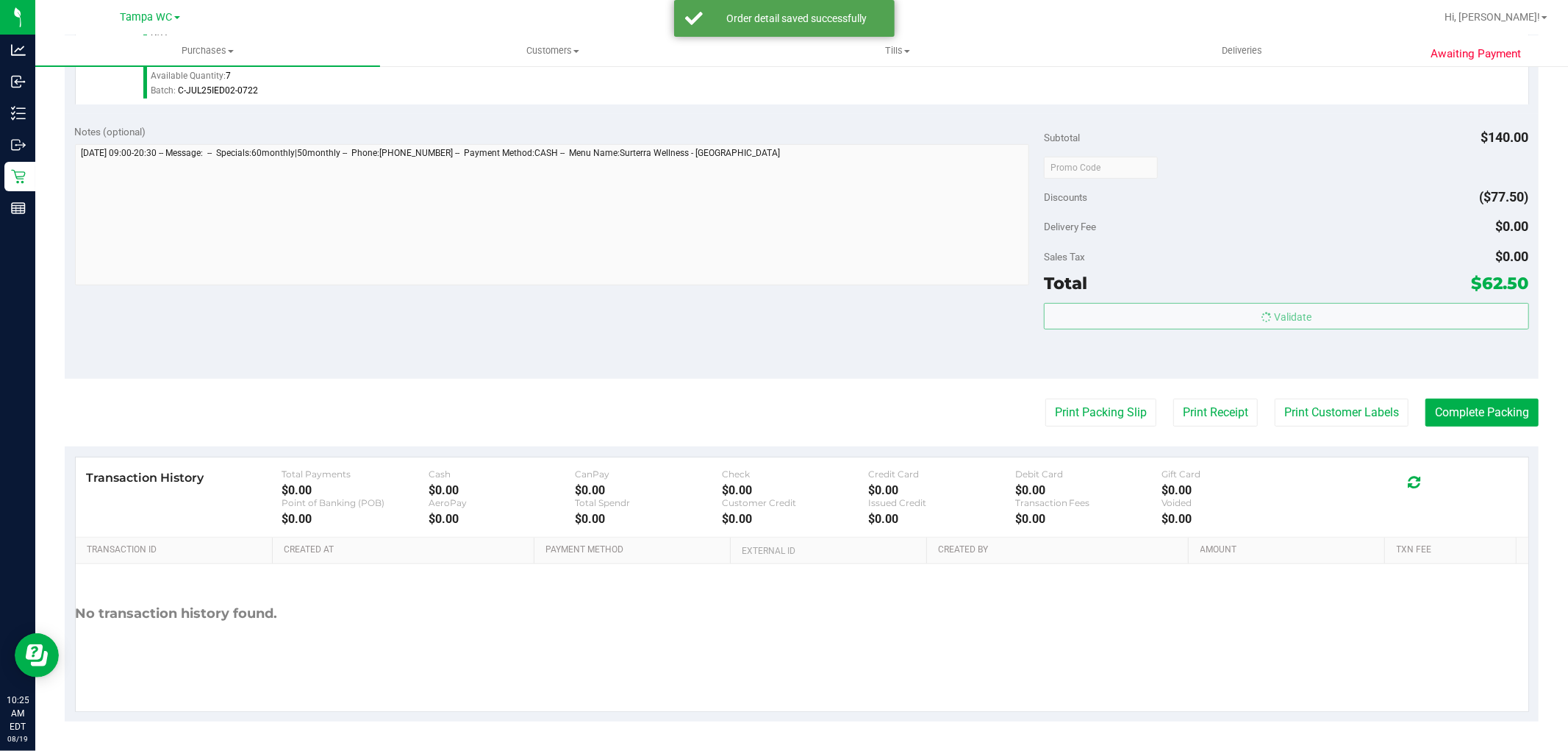
click at [1270, 260] on div "Sales Tax $0.00" at bounding box center [1286, 257] width 484 height 27
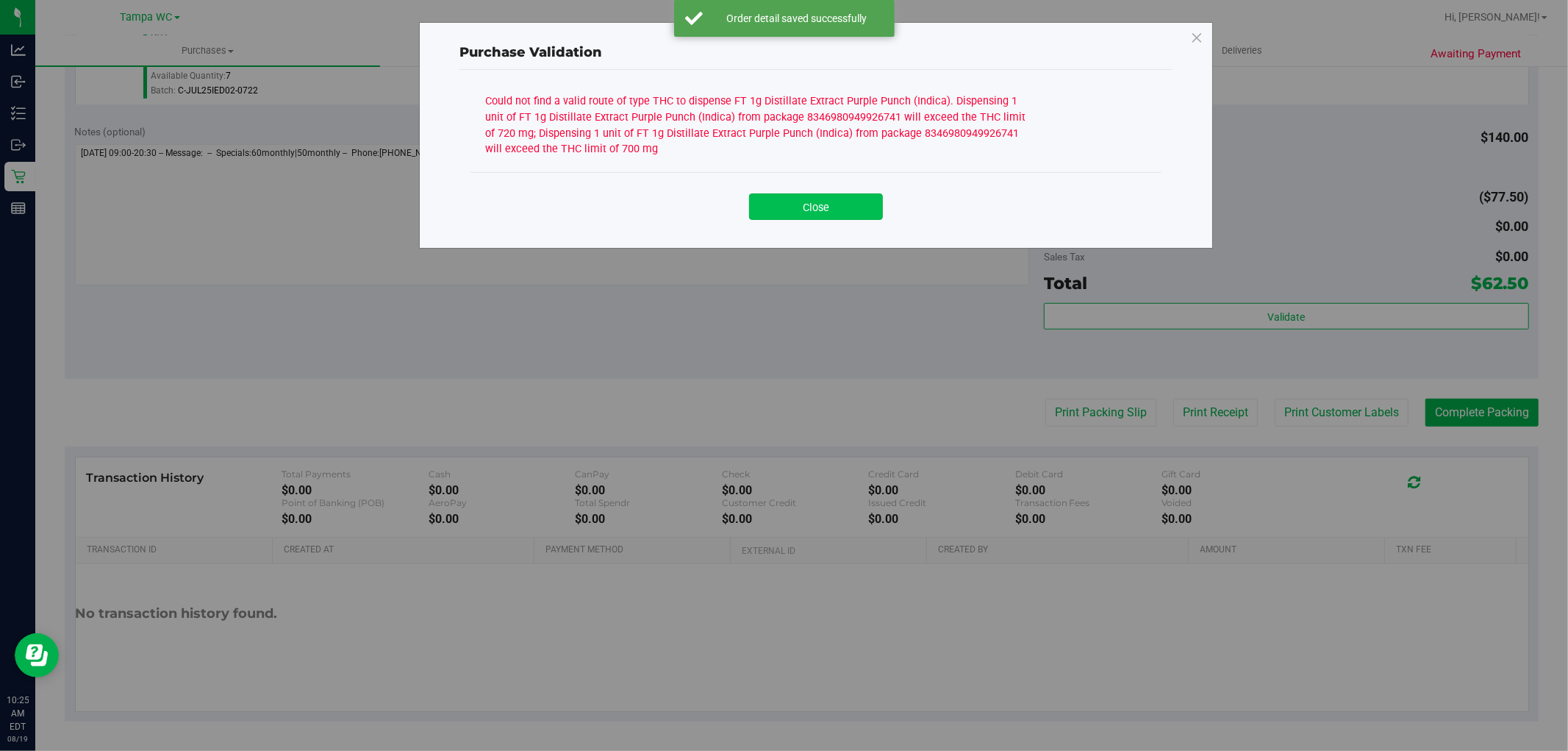
click at [834, 201] on button "Close" at bounding box center [815, 206] width 134 height 27
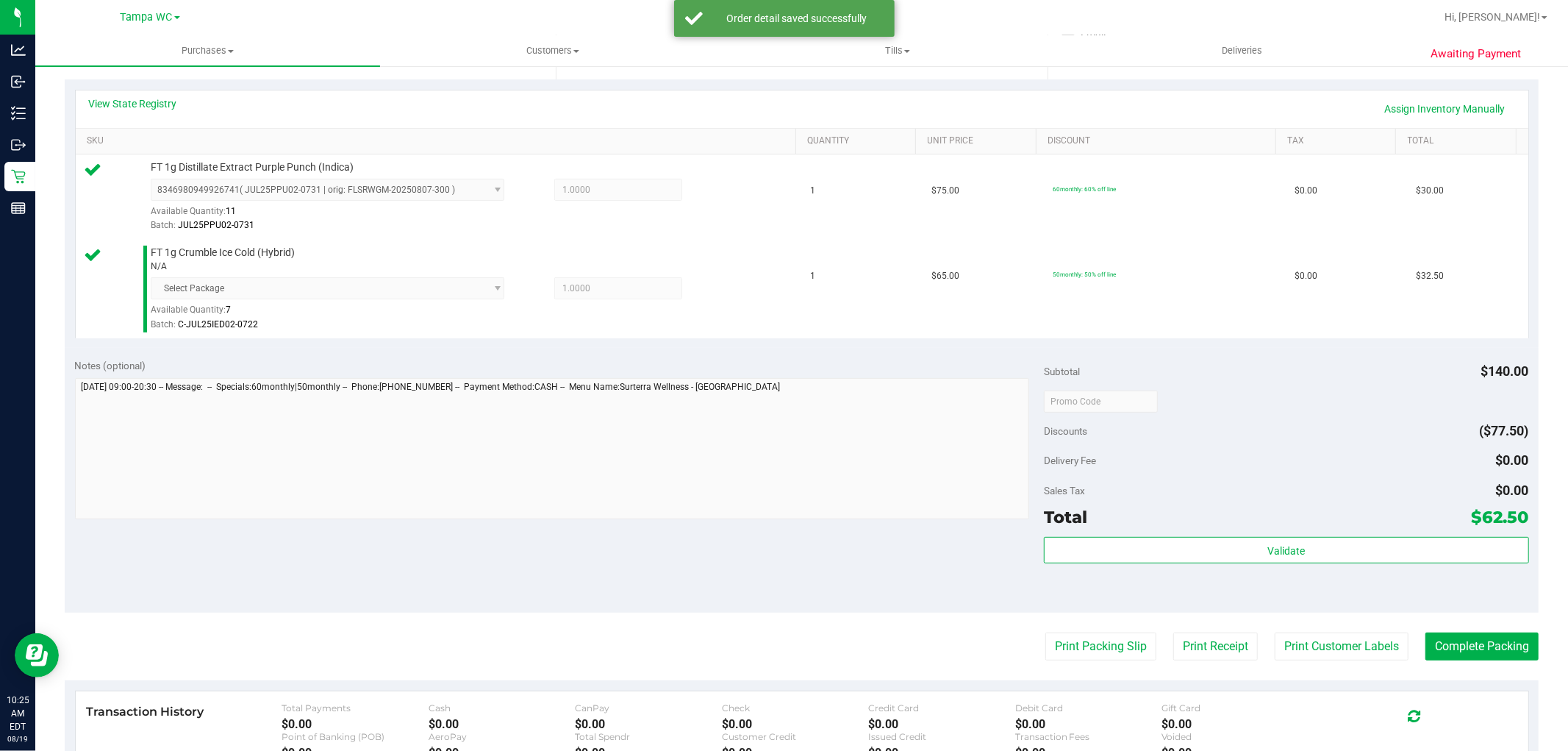
scroll to position [0, 0]
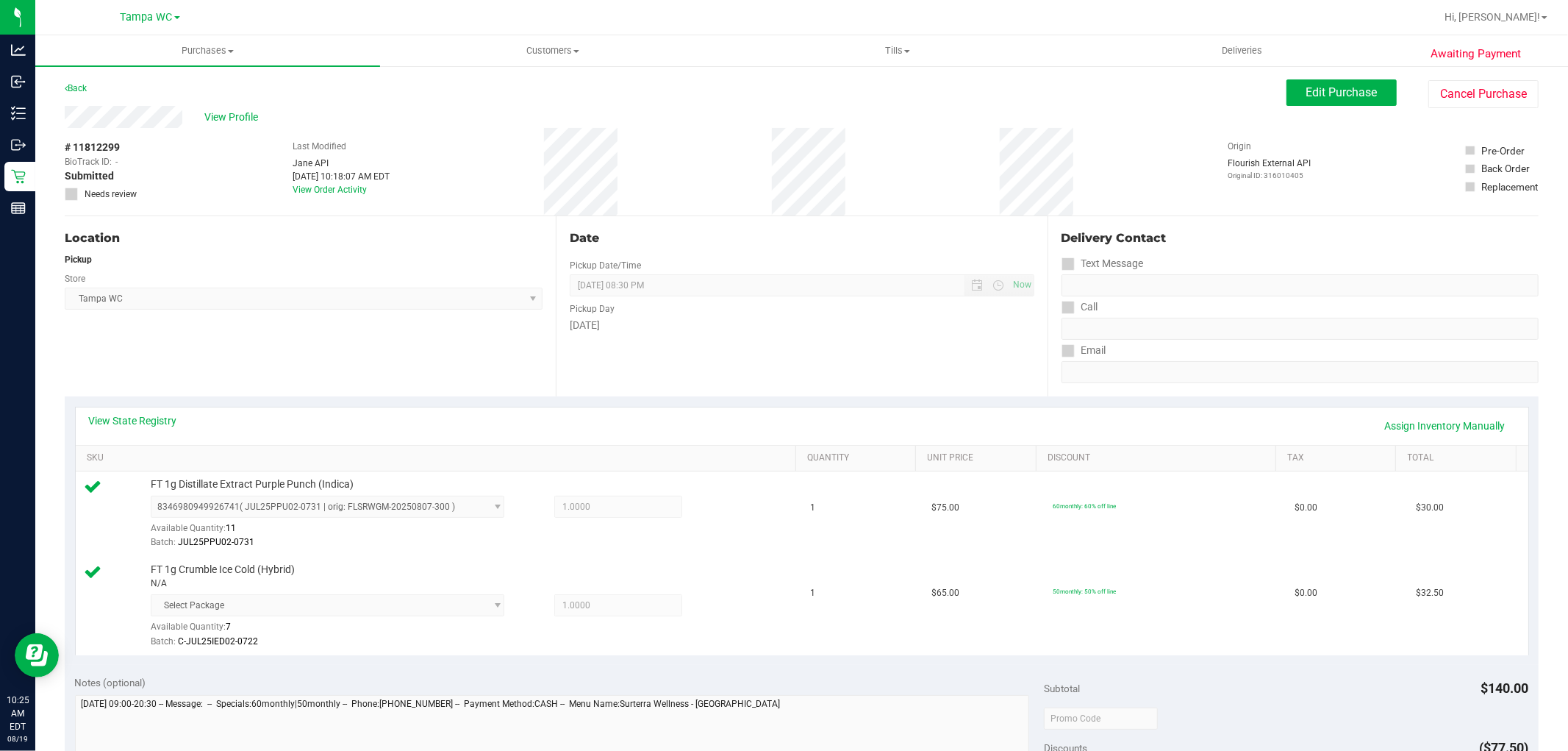
click at [161, 412] on div "View State Registry Assign Inventory Manually" at bounding box center [801, 426] width 1452 height 38
click at [133, 423] on link "View State Registry" at bounding box center [133, 420] width 88 height 15
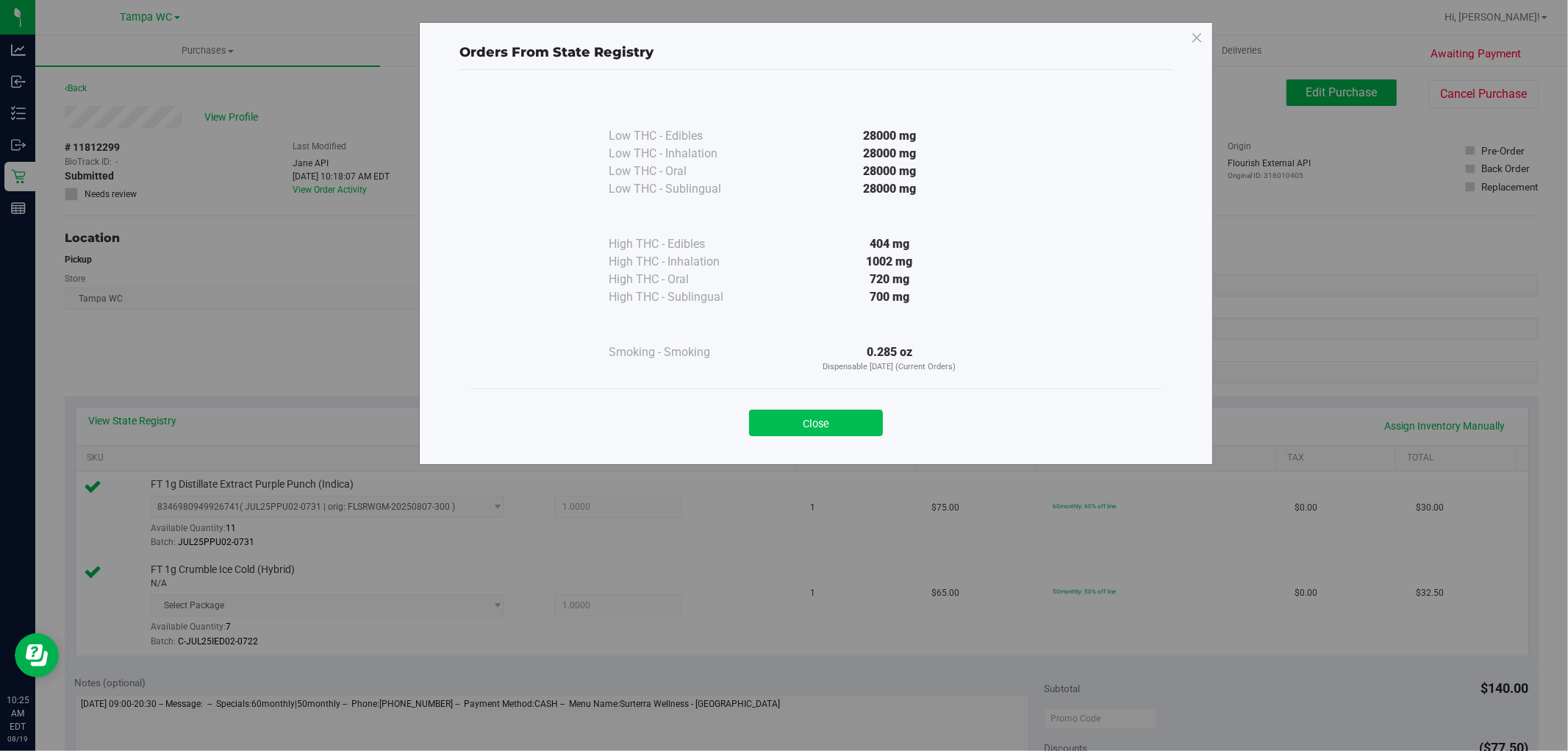
click at [849, 412] on button "Close" at bounding box center [815, 422] width 134 height 27
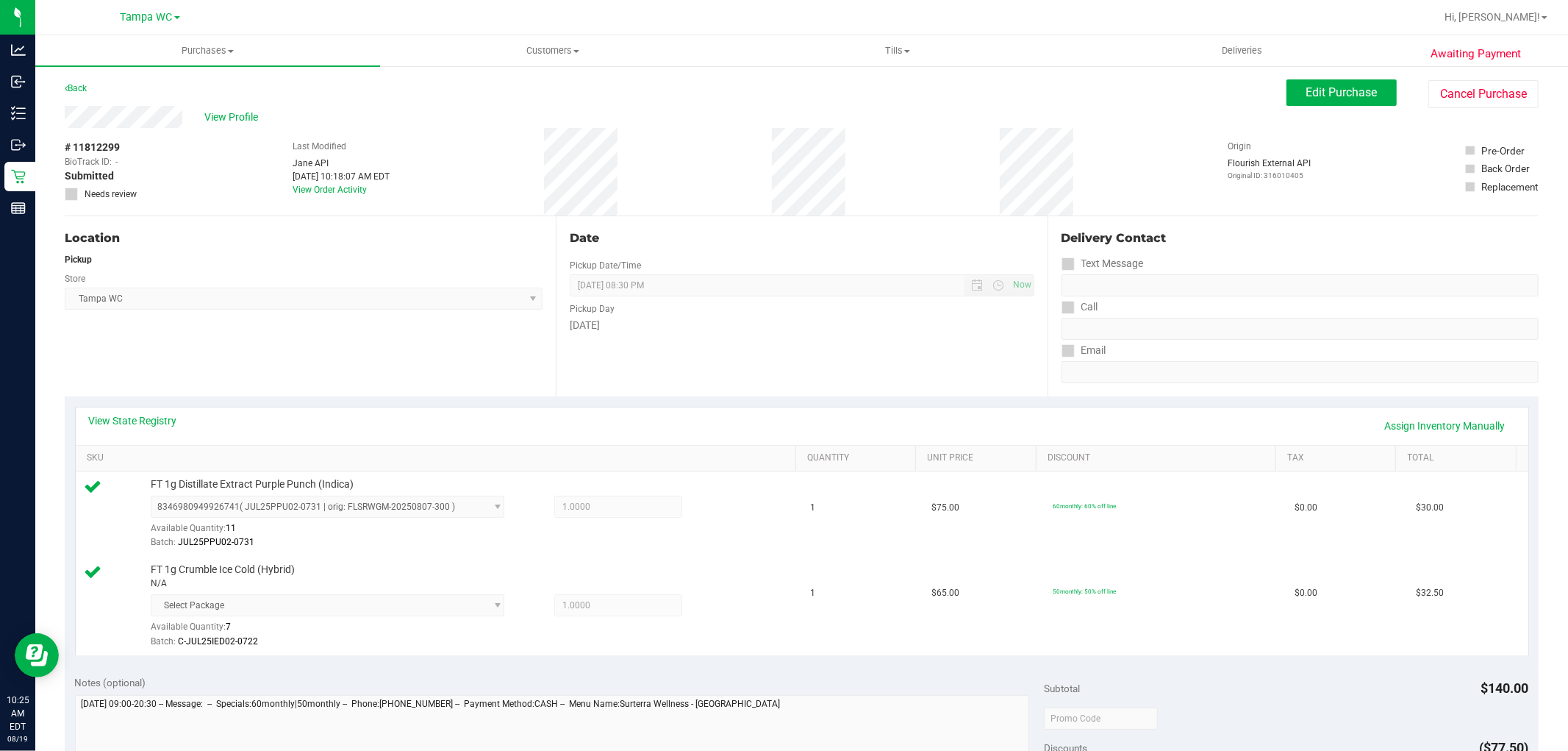
click at [116, 412] on div "View State Registry Assign Inventory Manually" at bounding box center [801, 426] width 1452 height 38
click at [114, 419] on link "View State Registry" at bounding box center [133, 420] width 88 height 15
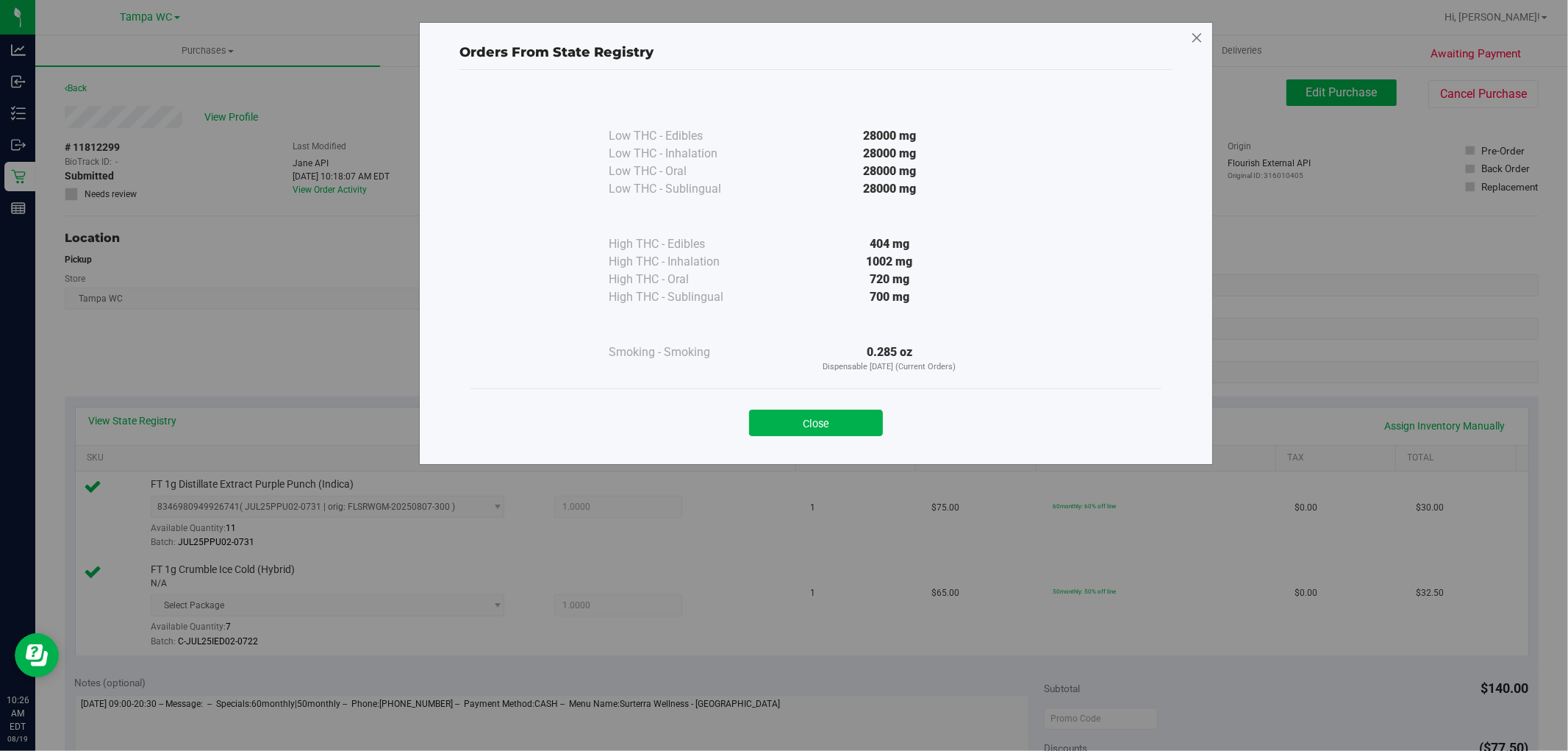
click at [1192, 39] on icon at bounding box center [1196, 39] width 13 height 24
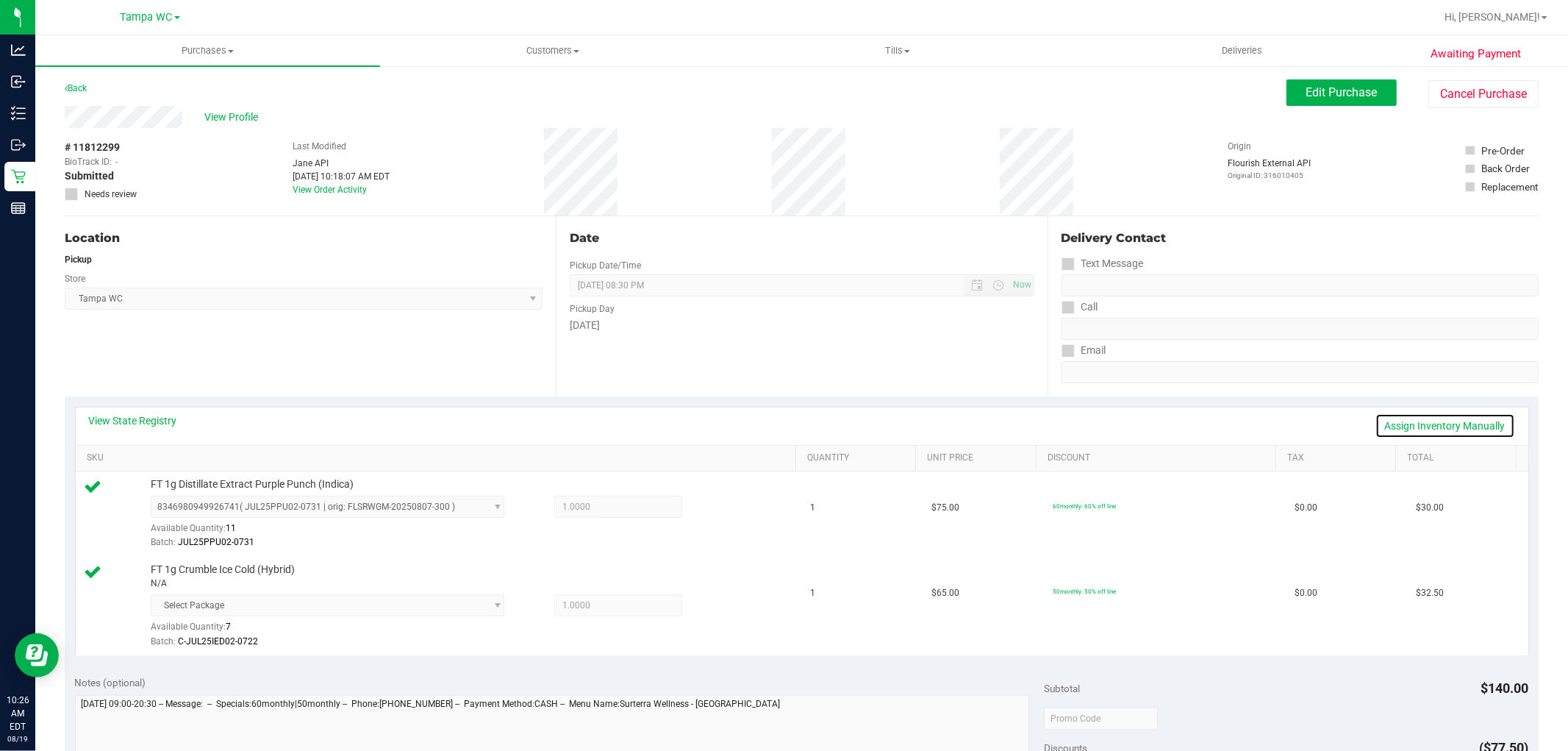
click at [1420, 415] on link "Assign Inventory Manually" at bounding box center [1444, 425] width 140 height 25
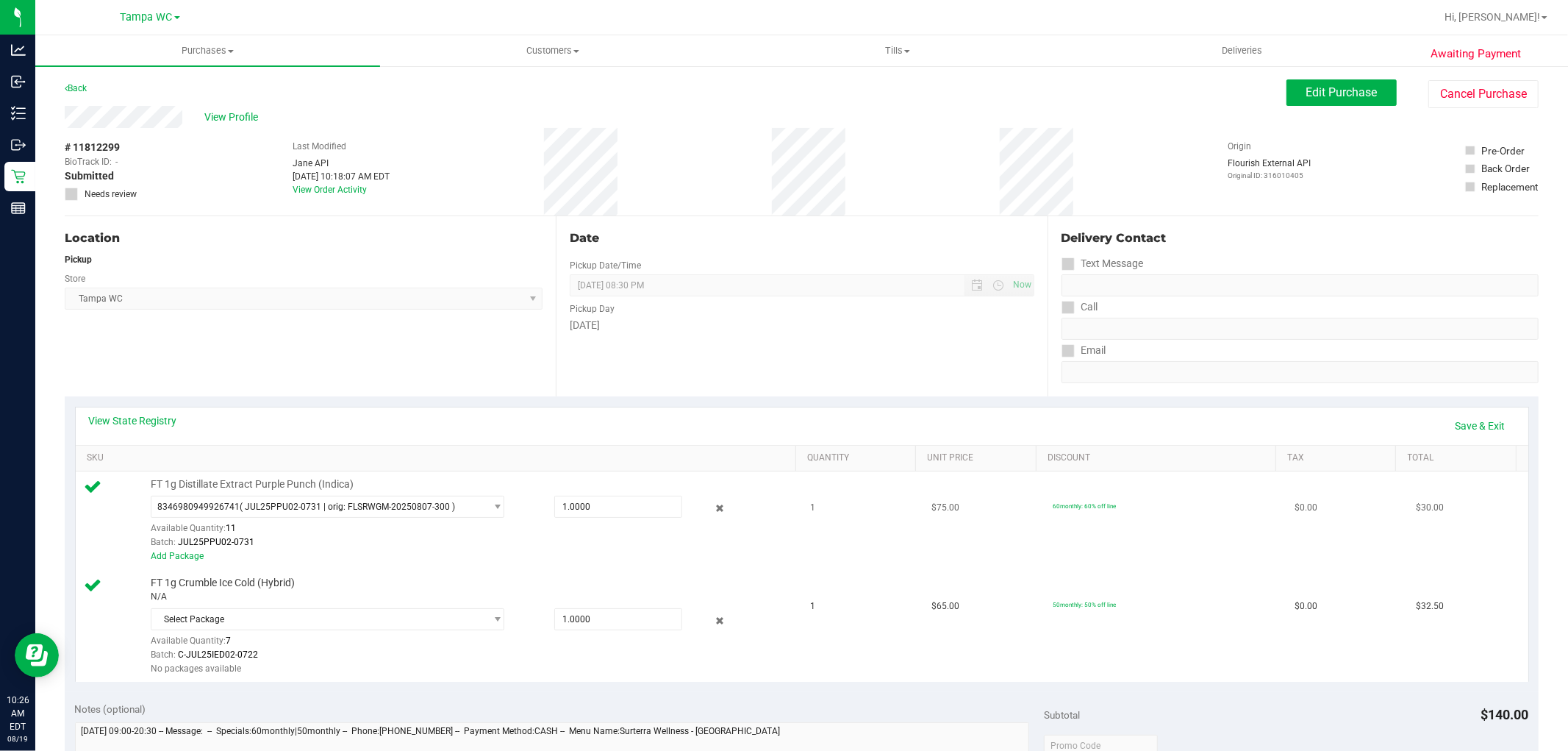
click at [722, 513] on div at bounding box center [708, 508] width 52 height 18
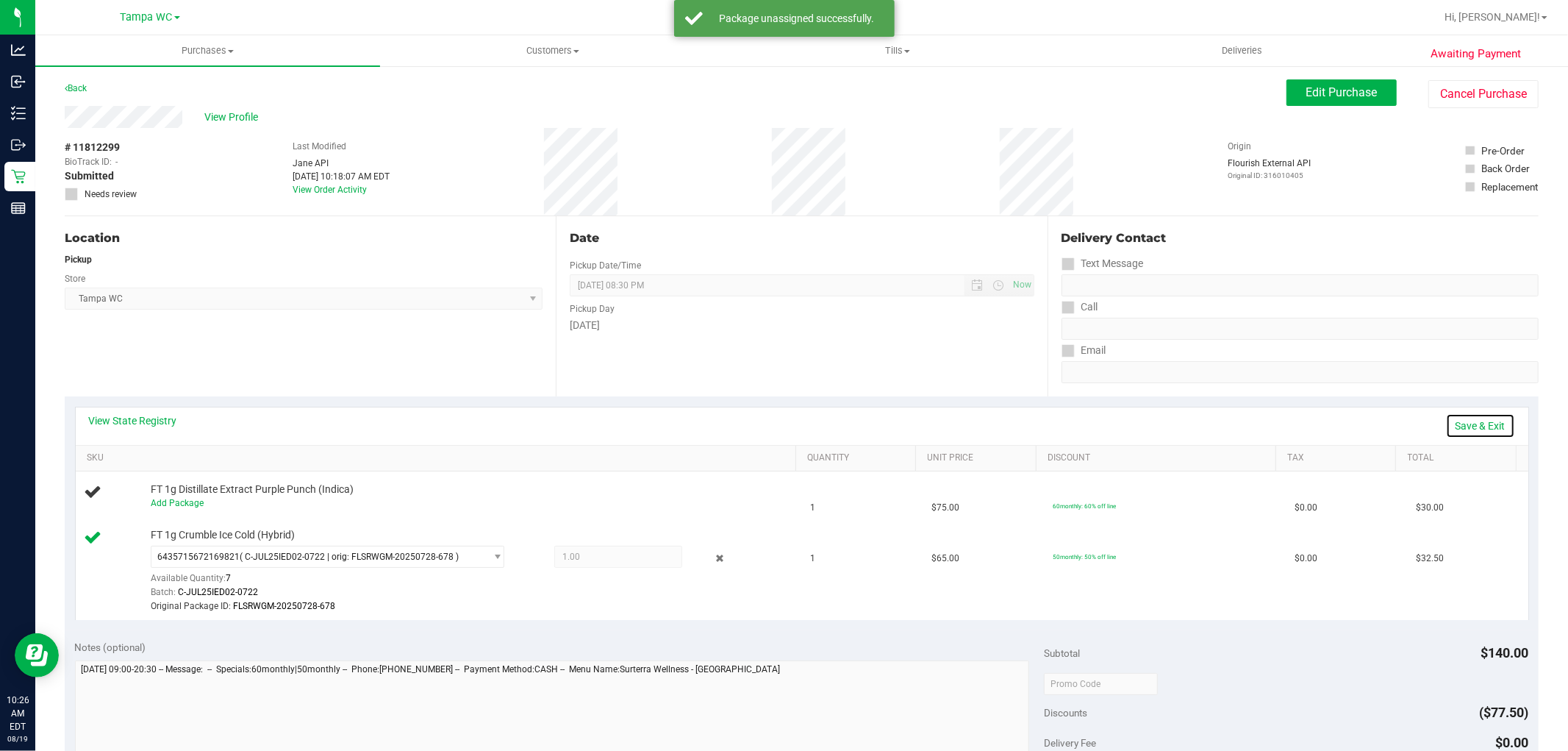
click at [1457, 414] on link "Save & Exit" at bounding box center [1481, 425] width 69 height 25
click at [1314, 86] on span "Edit Purchase" at bounding box center [1342, 92] width 71 height 14
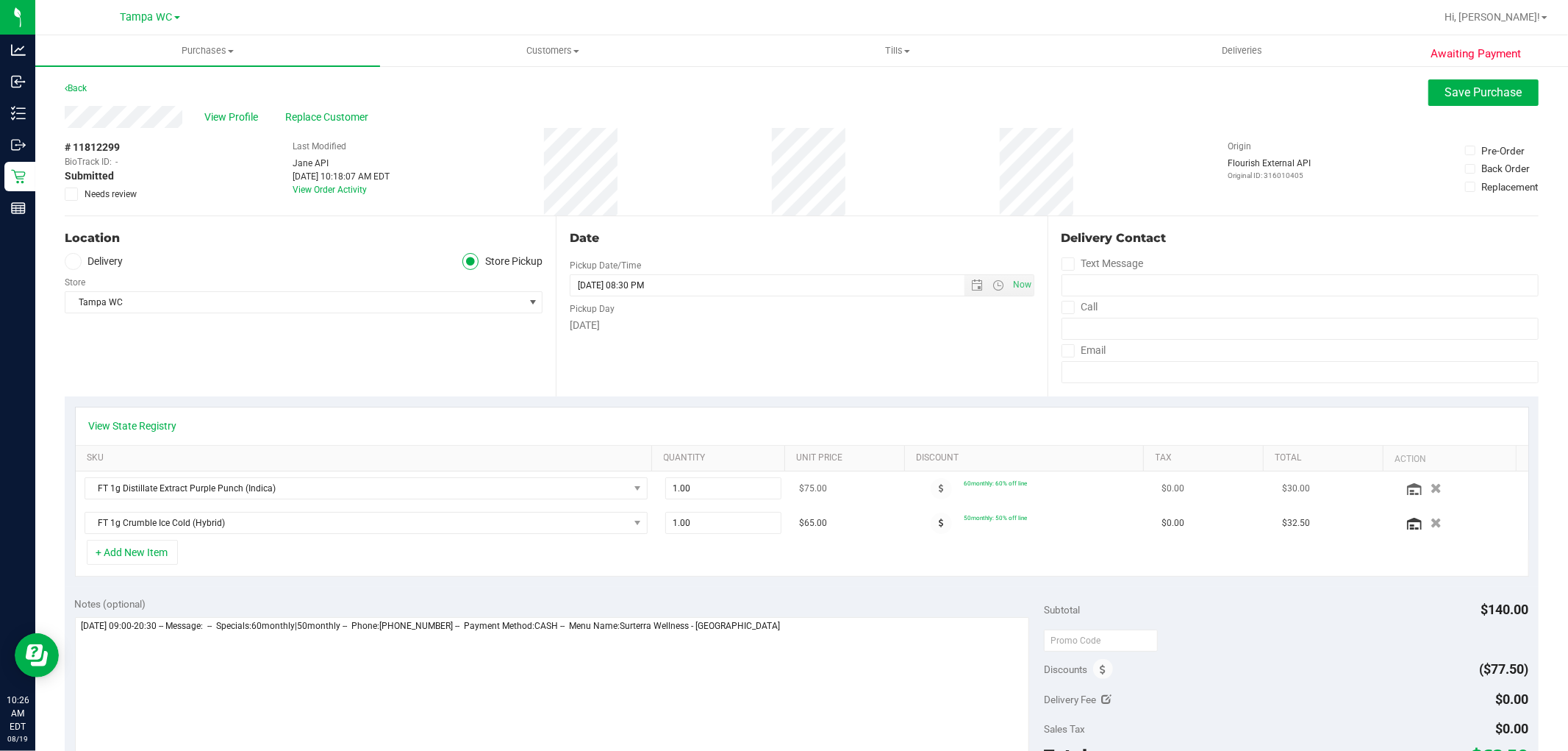
click at [1430, 488] on icon "button" at bounding box center [1435, 488] width 11 height 10
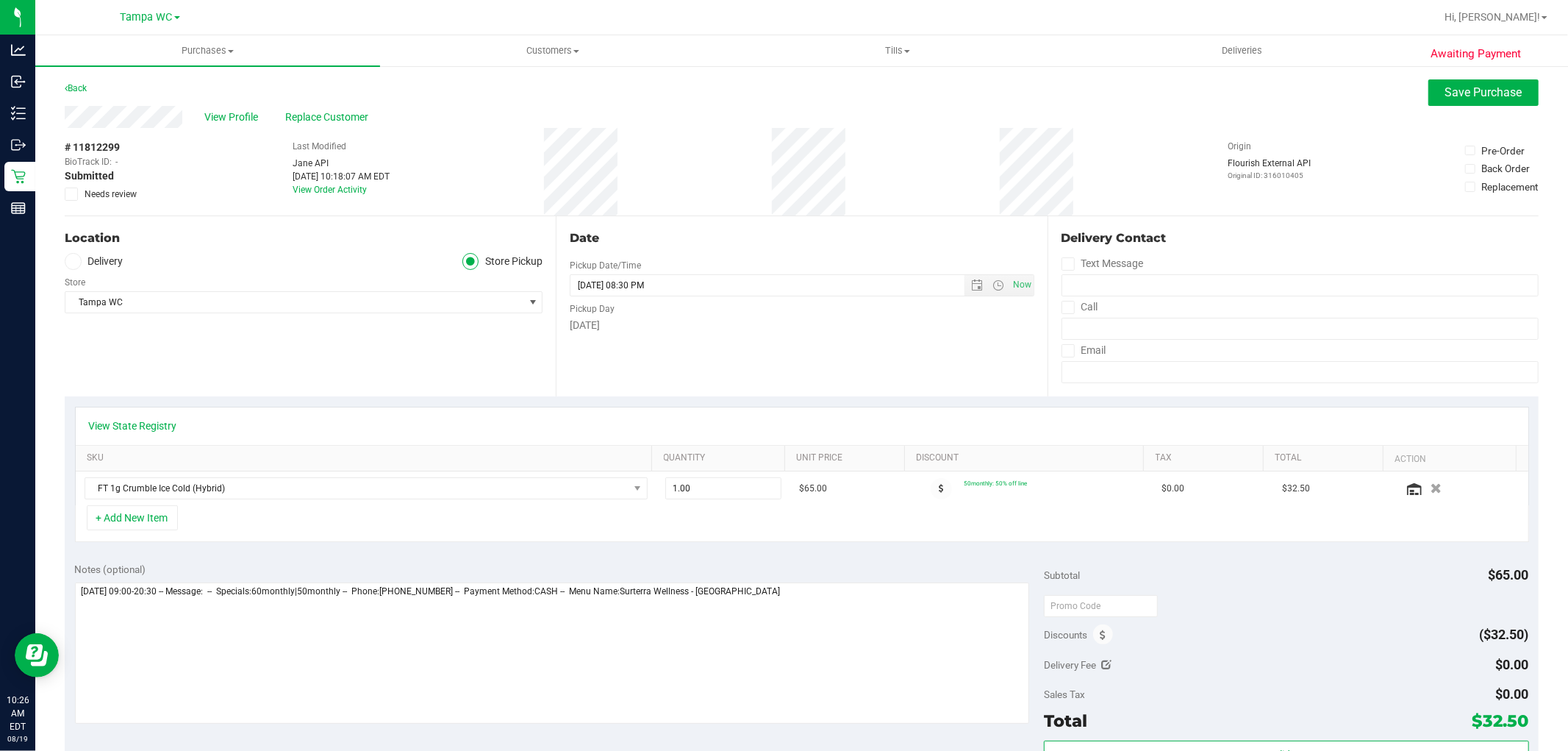
click at [68, 194] on icon at bounding box center [72, 194] width 10 height 0
click at [0, 0] on input "Needs review" at bounding box center [0, 0] width 0 height 0
click at [1509, 96] on span "Save Purchase" at bounding box center [1484, 92] width 77 height 14
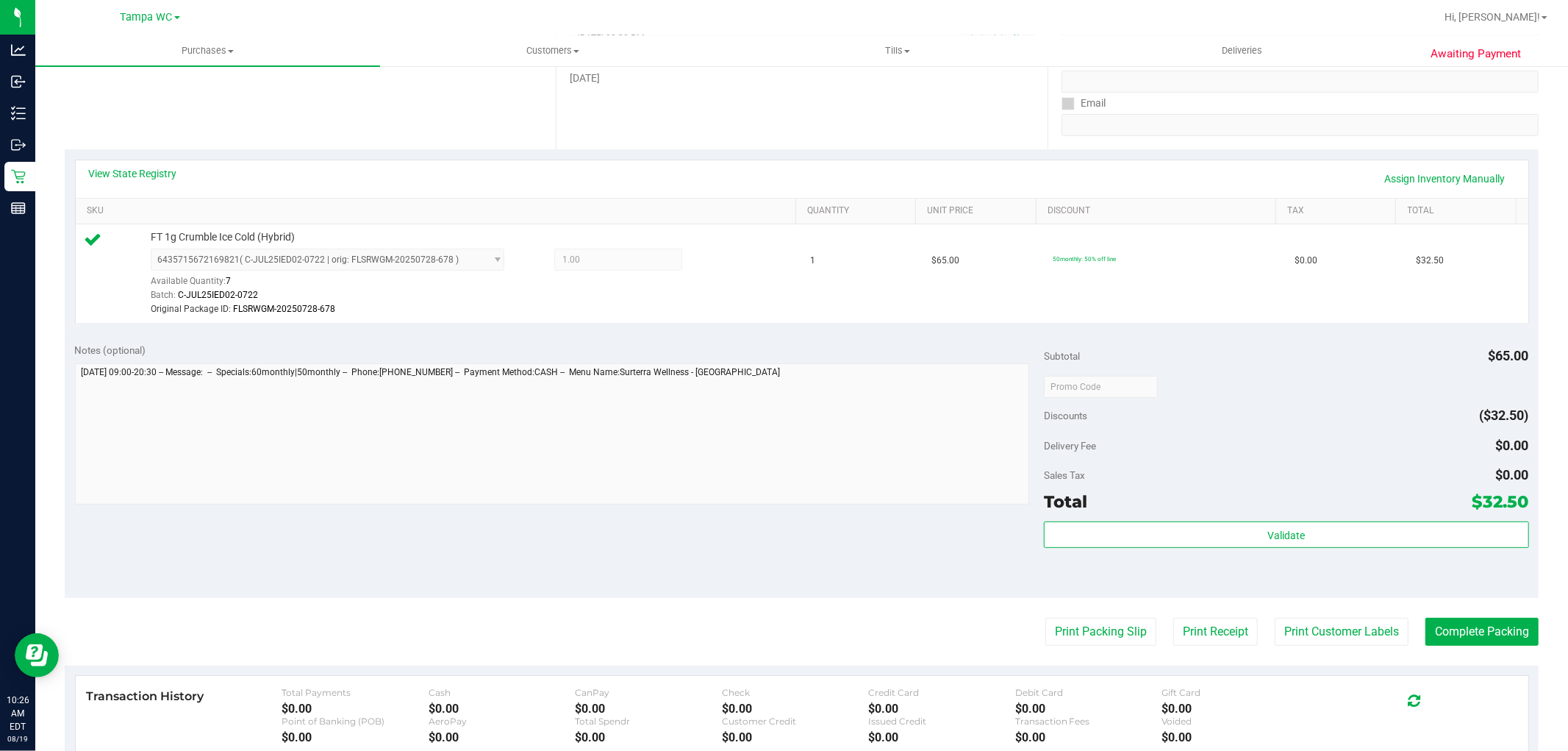
scroll to position [267, 0]
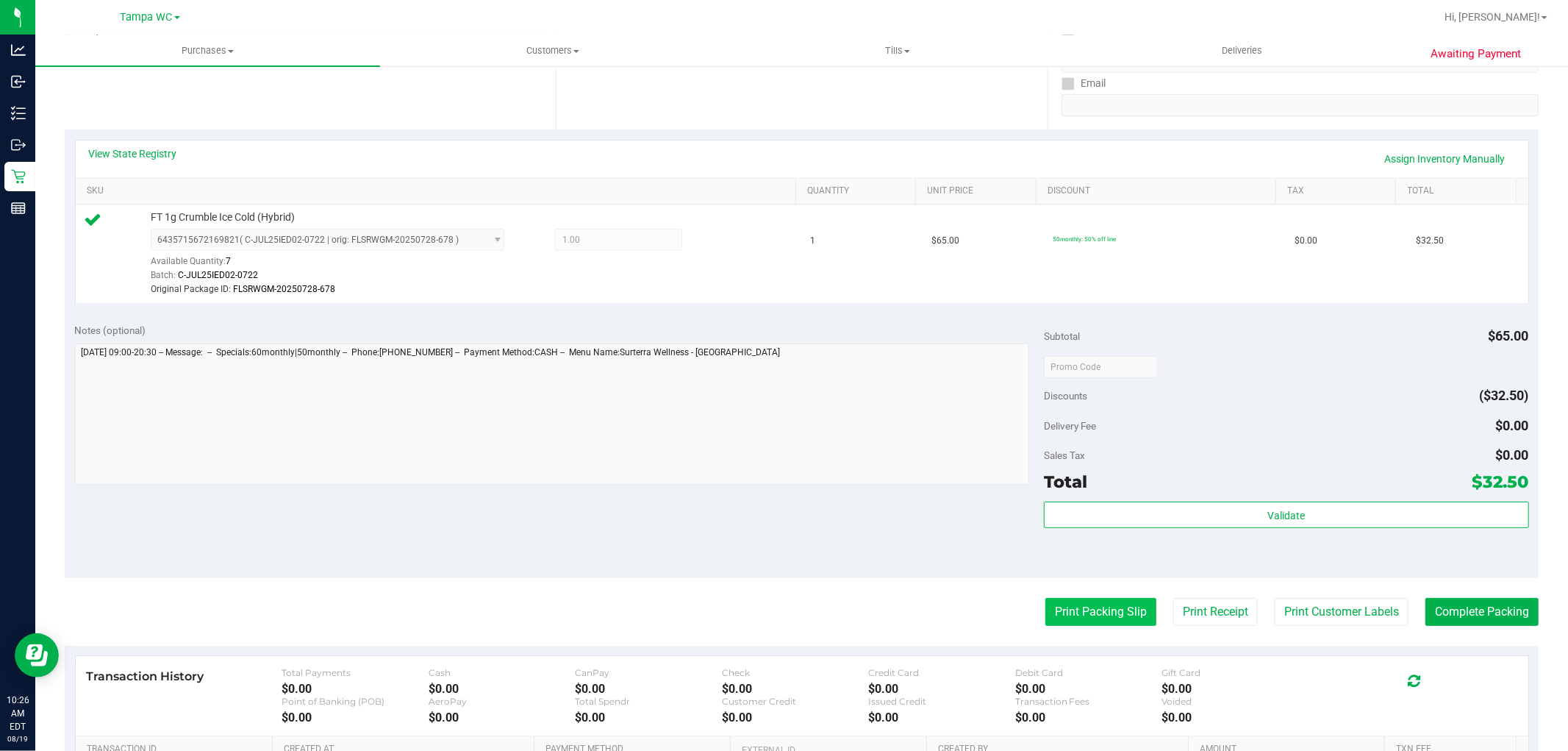
click at [1074, 605] on button "Print Packing Slip" at bounding box center [1100, 611] width 111 height 28
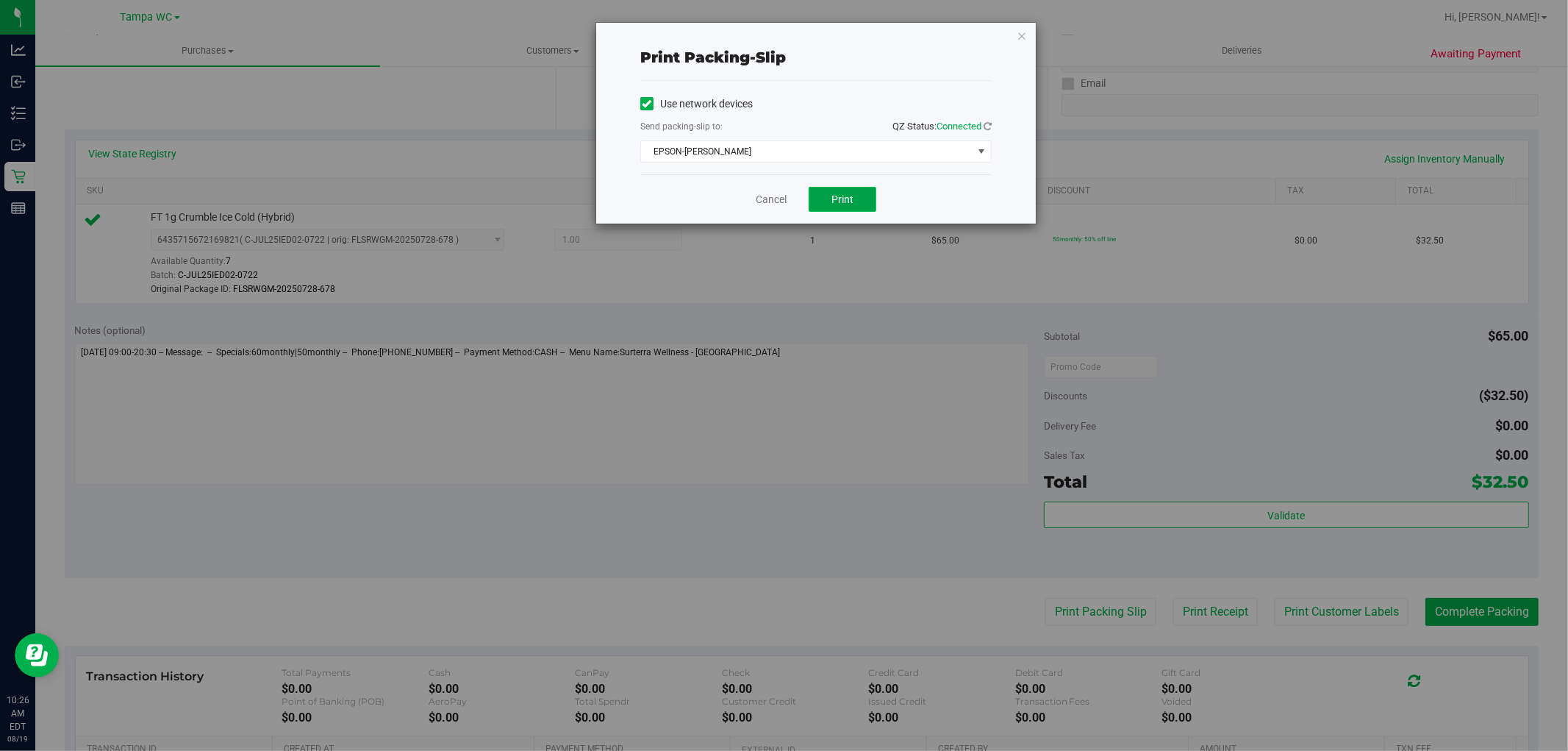
click at [841, 207] on button "Print" at bounding box center [842, 198] width 67 height 25
click at [765, 195] on link "Cancel" at bounding box center [771, 200] width 31 height 16
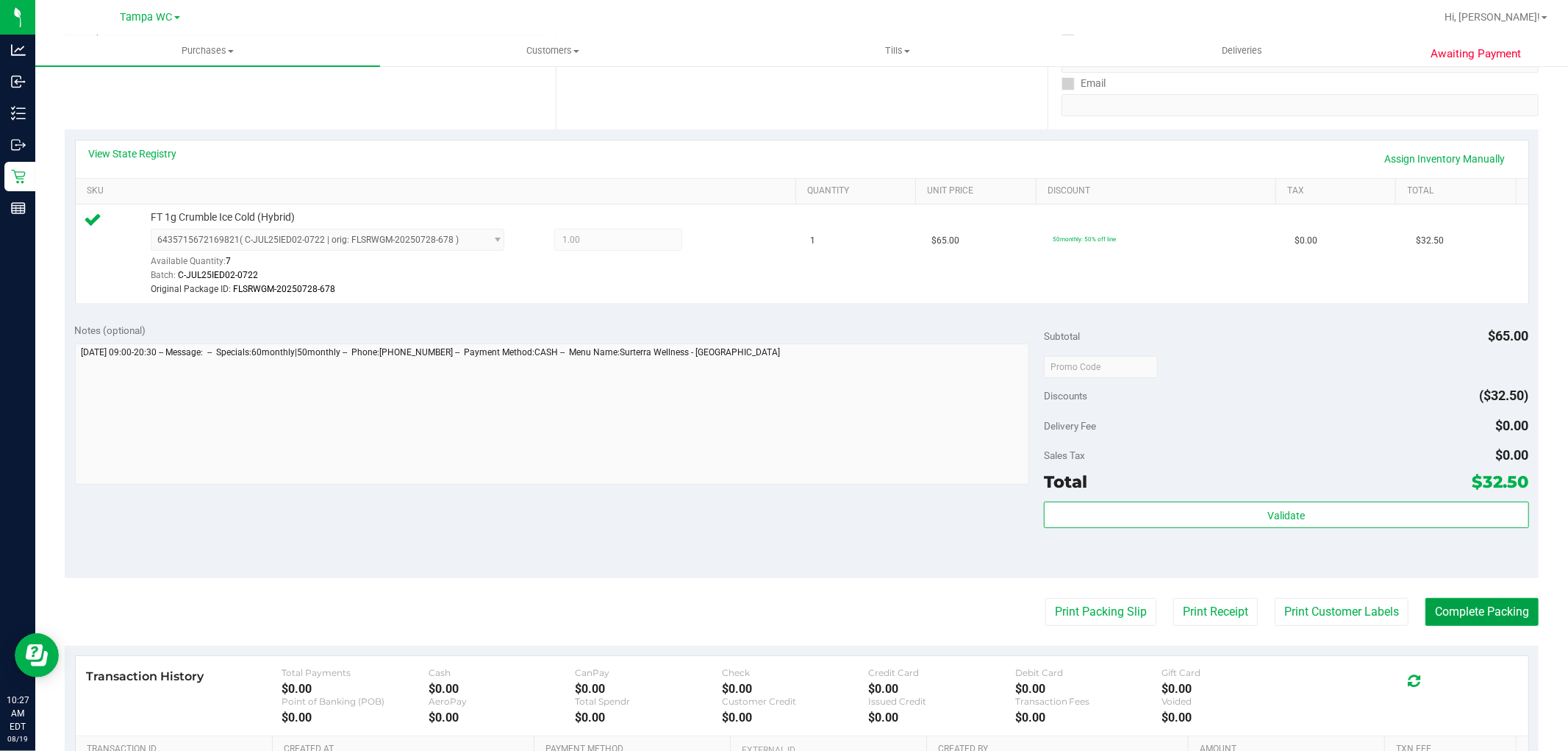
drag, startPoint x: 1452, startPoint y: 607, endPoint x: 824, endPoint y: 27, distance: 854.9
click at [1454, 607] on button "Complete Packing" at bounding box center [1482, 611] width 113 height 28
